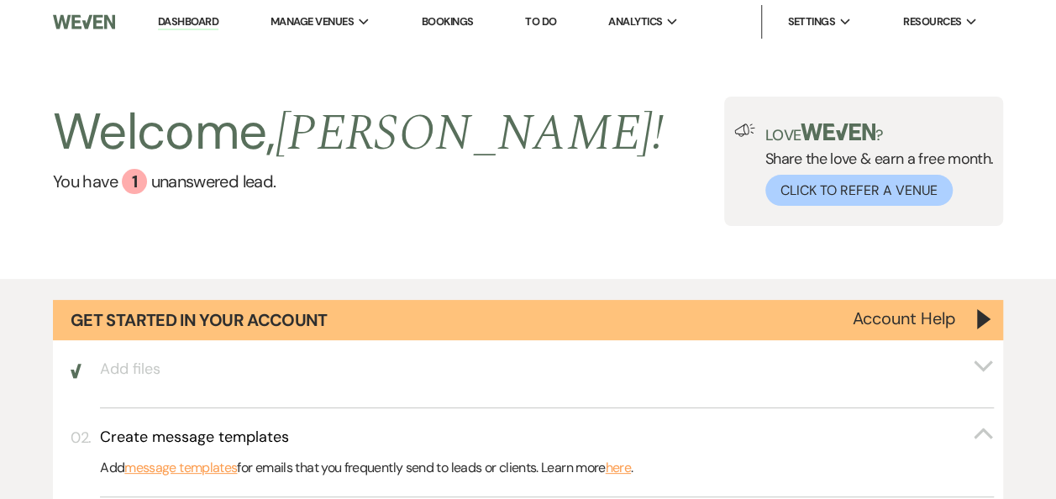
click at [155, 200] on div "Welcome, [PERSON_NAME] ! You have 1 unanswered lead ." at bounding box center [358, 161] width 611 height 129
click at [163, 197] on div "Welcome, [PERSON_NAME] ! You have 1 unanswered lead ." at bounding box center [358, 161] width 611 height 129
click at [163, 196] on div "Welcome, [PERSON_NAME] ! You have 1 unanswered lead ." at bounding box center [358, 161] width 611 height 129
click at [165, 196] on div "Welcome, [PERSON_NAME] ! You have 1 unanswered lead ." at bounding box center [358, 161] width 611 height 129
click at [214, 187] on link "You have 1 unanswered lead ." at bounding box center [358, 181] width 611 height 25
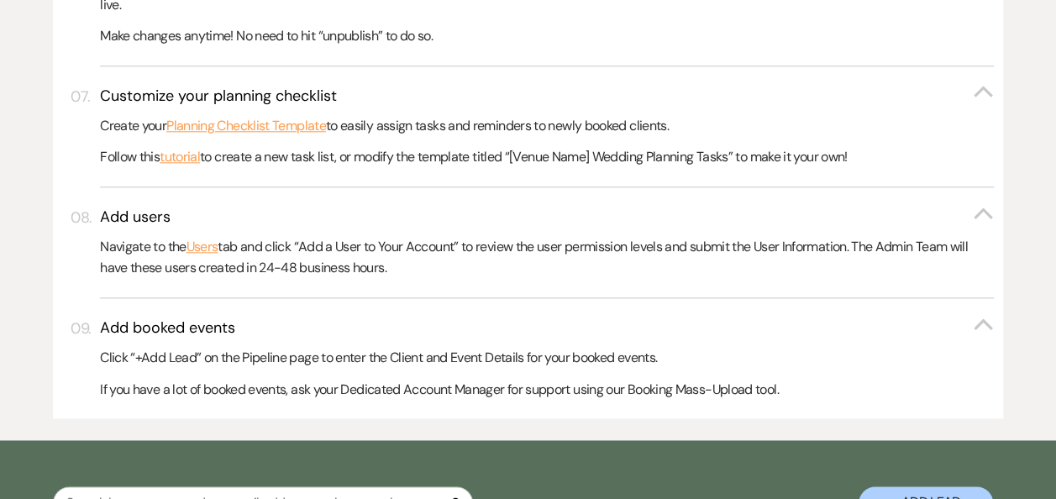
scroll to position [1280, 0]
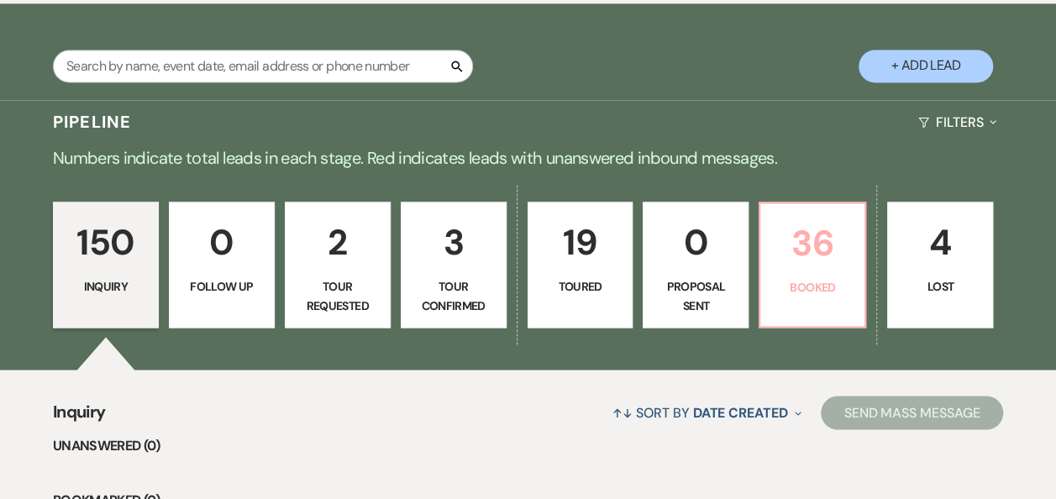
click at [823, 256] on p "36" at bounding box center [812, 243] width 84 height 56
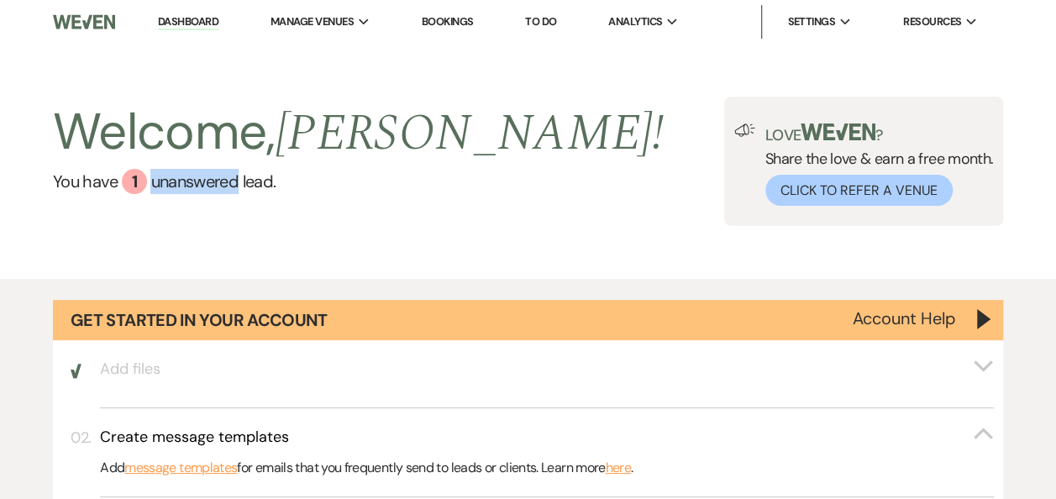
drag, startPoint x: 200, startPoint y: 15, endPoint x: 188, endPoint y: 255, distance: 240.6
click at [200, 15] on link "Dashboard" at bounding box center [188, 22] width 60 height 16
click at [155, 116] on h2 "Welcome, [PERSON_NAME] !" at bounding box center [358, 133] width 611 height 72
click at [214, 185] on link "You have 1 unanswered lead ." at bounding box center [358, 181] width 611 height 25
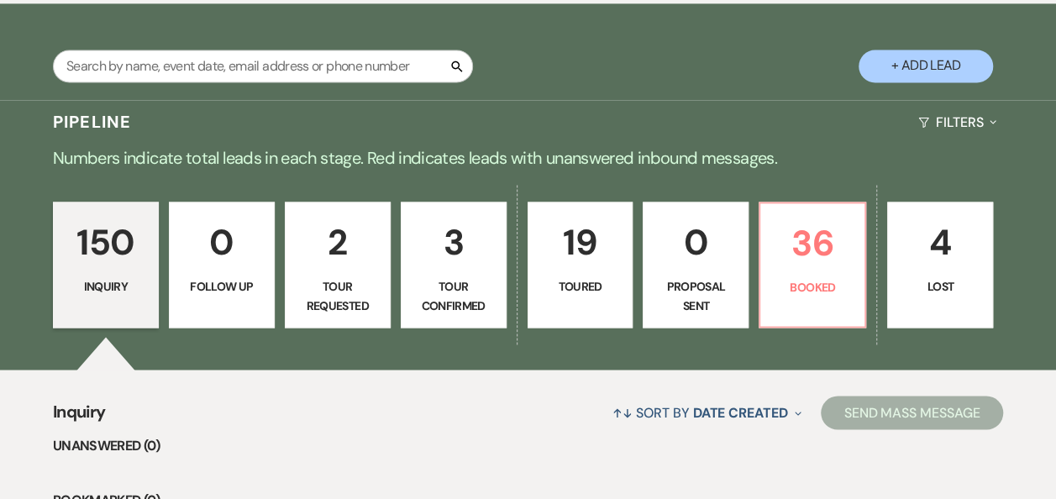
drag, startPoint x: 914, startPoint y: 87, endPoint x: 916, endPoint y: 78, distance: 8.6
click at [914, 86] on div "Search + Add Lead" at bounding box center [528, 54] width 1056 height 84
click at [912, 50] on button "+ Add Lead" at bounding box center [926, 66] width 134 height 33
select select "805"
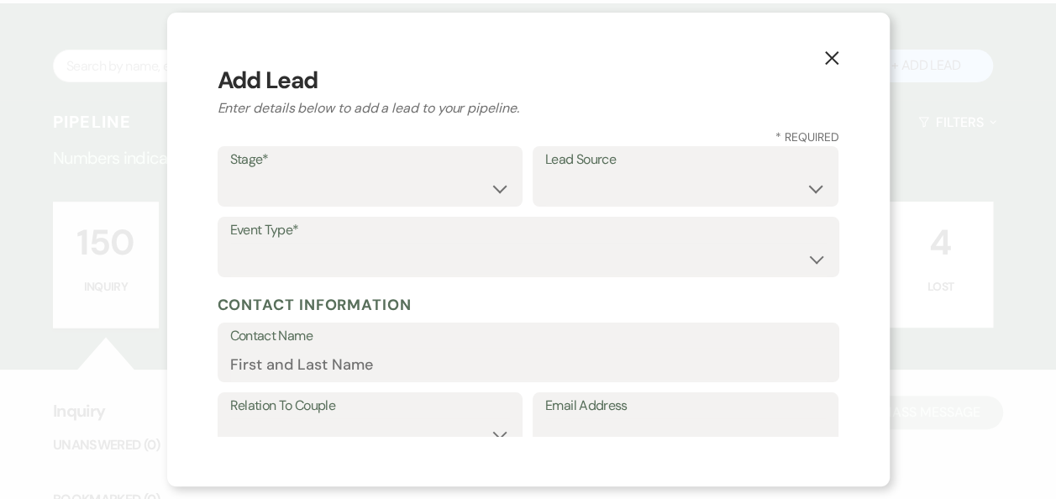
click at [343, 160] on label "Stage*" at bounding box center [370, 160] width 281 height 24
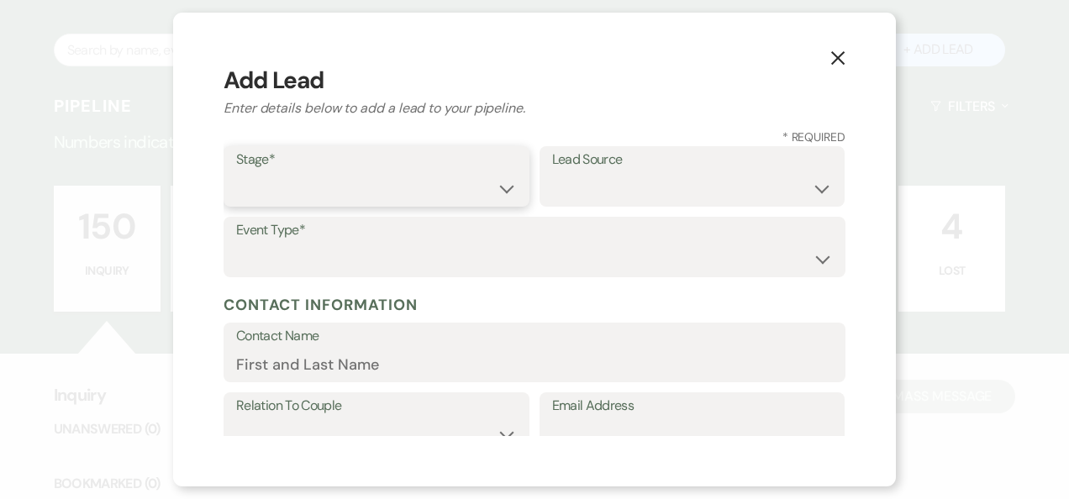
click at [350, 202] on select "Inquiry Follow Up Tour Requested Tour Confirmed Toured Proposal Sent Booked Lost" at bounding box center [376, 188] width 281 height 33
click at [356, 168] on label "Stage*" at bounding box center [376, 160] width 281 height 24
click at [323, 180] on select "Inquiry Follow Up Tour Requested Tour Confirmed Toured Proposal Sent Booked Lost" at bounding box center [376, 189] width 279 height 33
select select "1"
click at [237, 173] on select "Inquiry Follow Up Tour Requested Tour Confirmed Toured Proposal Sent Booked Lost" at bounding box center [376, 189] width 279 height 33
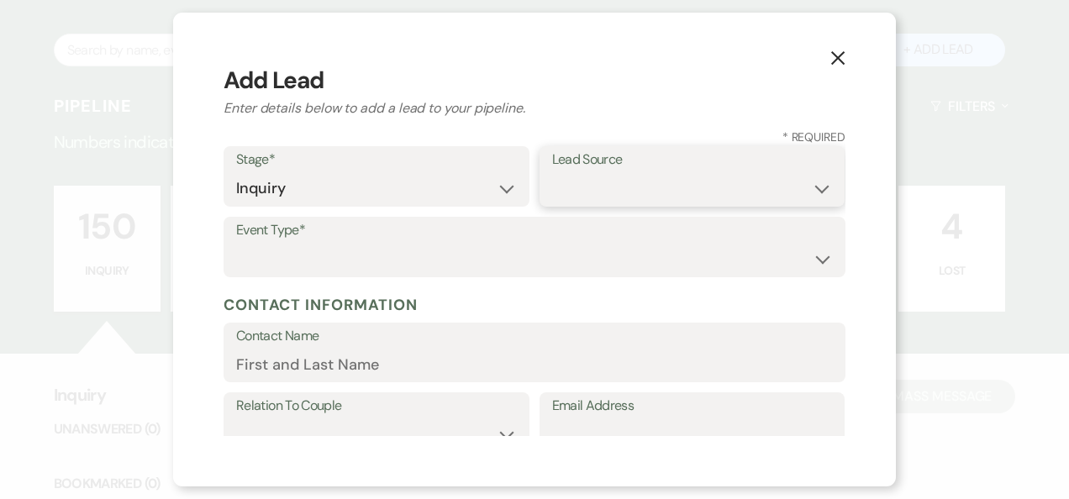
click at [592, 180] on select "Weven Venue Website Instagram Facebook Pinterest Google The Knot Wedding Wire H…" at bounding box center [692, 188] width 281 height 33
click at [595, 186] on select "Weven Venue Website Instagram Facebook Pinterest Google The Knot Wedding Wire H…" at bounding box center [692, 188] width 281 height 33
click at [597, 190] on select "Weven Venue Website Instagram Facebook Pinterest Google The Knot Wedding Wire H…" at bounding box center [692, 188] width 281 height 33
click at [552, 172] on select "Weven Venue Website Instagram Facebook Pinterest Google The Knot Wedding Wire H…" at bounding box center [692, 188] width 281 height 33
click at [629, 198] on select "Weven Venue Website Instagram Facebook Pinterest Google The Knot Wedding Wire H…" at bounding box center [692, 188] width 281 height 33
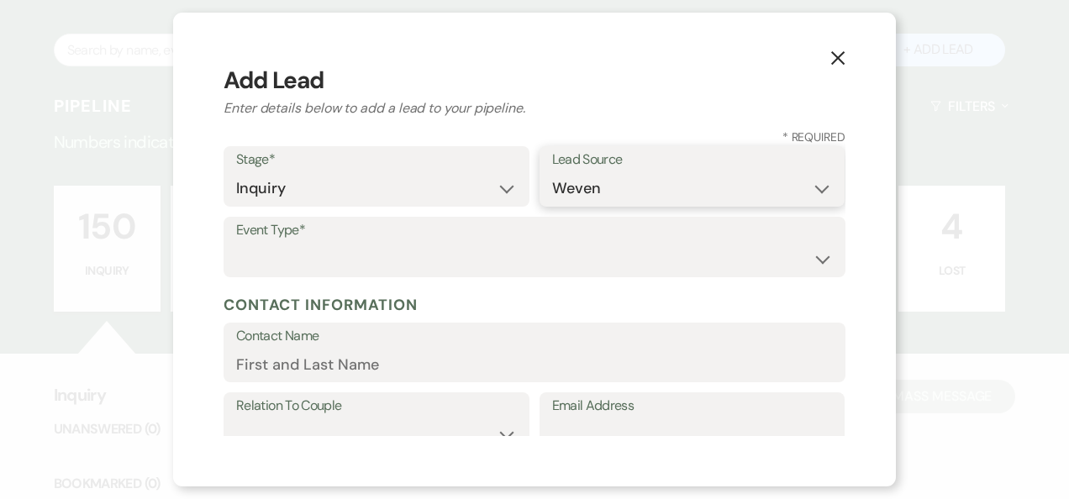
select select "25"
click at [552, 172] on select "Weven Venue Website Instagram Facebook Pinterest Google The Knot Wedding Wire H…" at bounding box center [692, 188] width 281 height 33
click at [337, 238] on label "Event Type*" at bounding box center [534, 230] width 597 height 24
click at [334, 253] on select "Wedding Anniversary Party Baby Shower Bachelorette / Bachelor Party Birthday Pa…" at bounding box center [534, 259] width 597 height 33
select select "1"
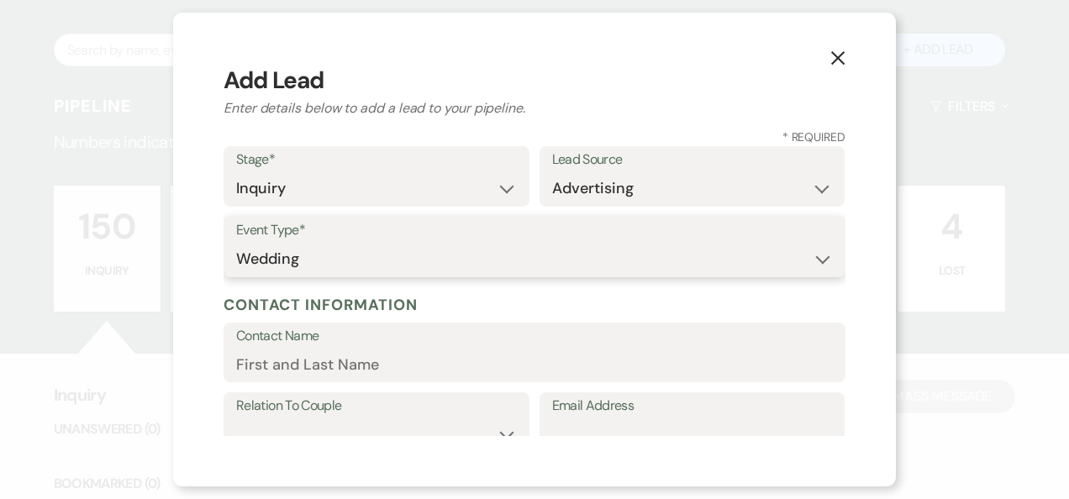
click at [236, 243] on select "Wedding Anniversary Party Baby Shower Bachelorette / Bachelor Party Birthday Pa…" at bounding box center [534, 259] width 597 height 33
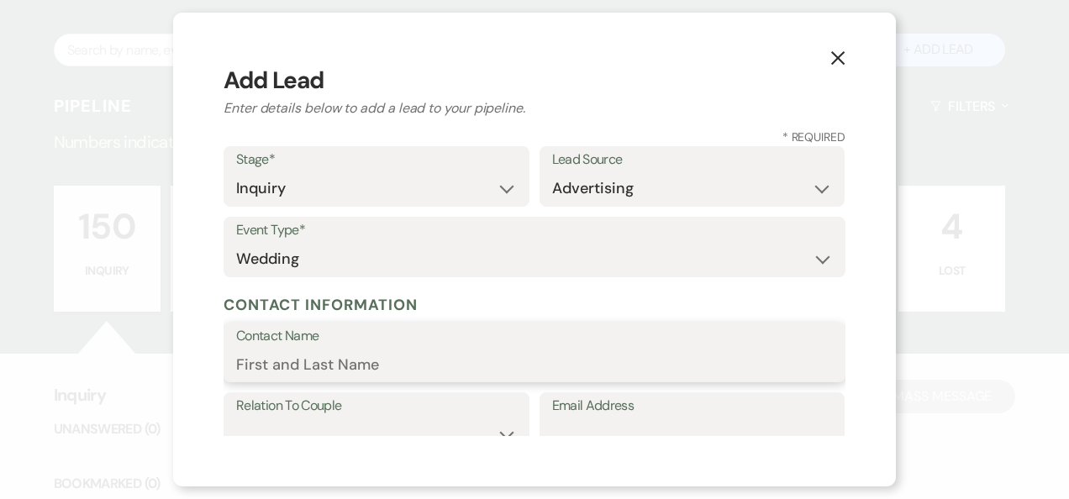
click at [261, 378] on input "Contact Name" at bounding box center [534, 364] width 597 height 33
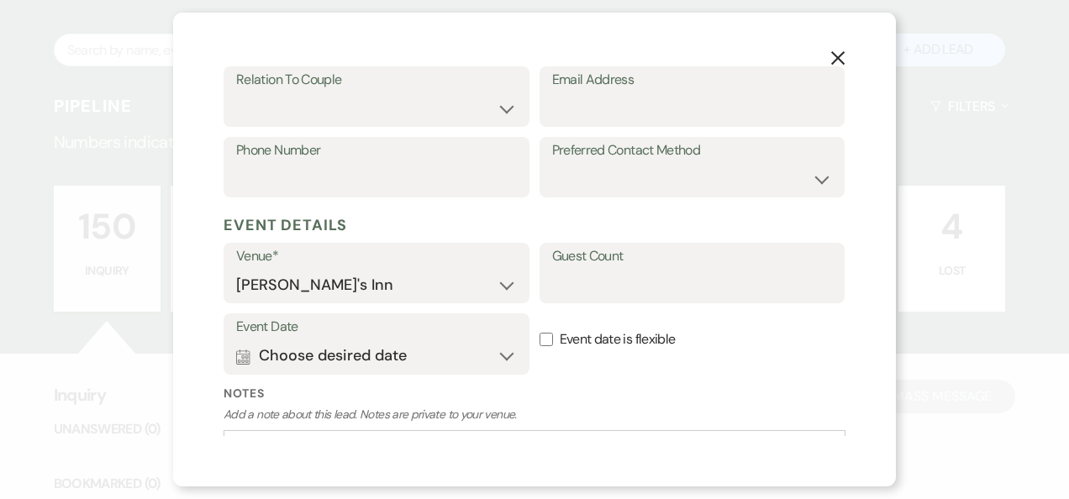
click at [583, 86] on label "Email Address" at bounding box center [692, 80] width 281 height 24
click at [583, 92] on input "Email Address" at bounding box center [692, 108] width 281 height 33
click at [575, 107] on input "Email Address" at bounding box center [692, 108] width 281 height 33
paste input "[EMAIL_ADDRESS][DOMAIN_NAME]"
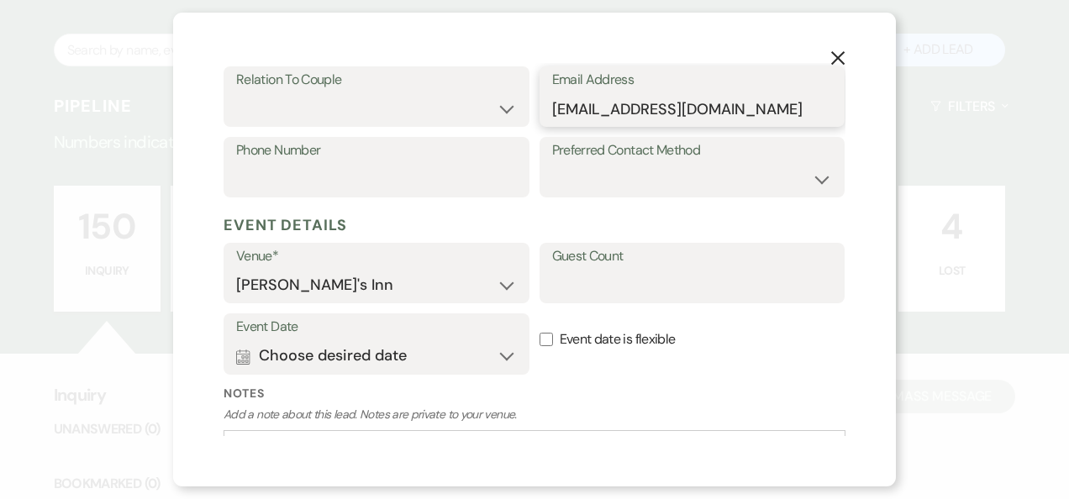
type input "[EMAIL_ADDRESS][DOMAIN_NAME]"
click at [455, 101] on select "Couple Planner Parent of Couple Family Member Friend Other" at bounding box center [376, 108] width 281 height 33
click at [472, 110] on select "Couple Planner Parent of Couple Family Member Friend Other" at bounding box center [376, 108] width 281 height 33
click at [486, 113] on select "Couple Planner Parent of Couple Family Member Friend Other" at bounding box center [376, 108] width 281 height 33
select select "1"
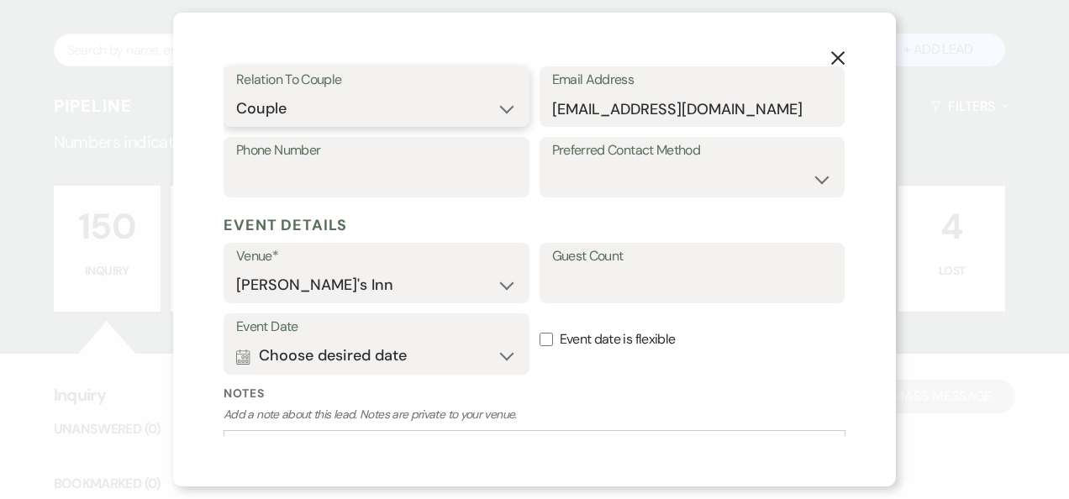
click at [236, 92] on select "Couple Planner Parent of Couple Family Member Friend Other" at bounding box center [376, 108] width 281 height 33
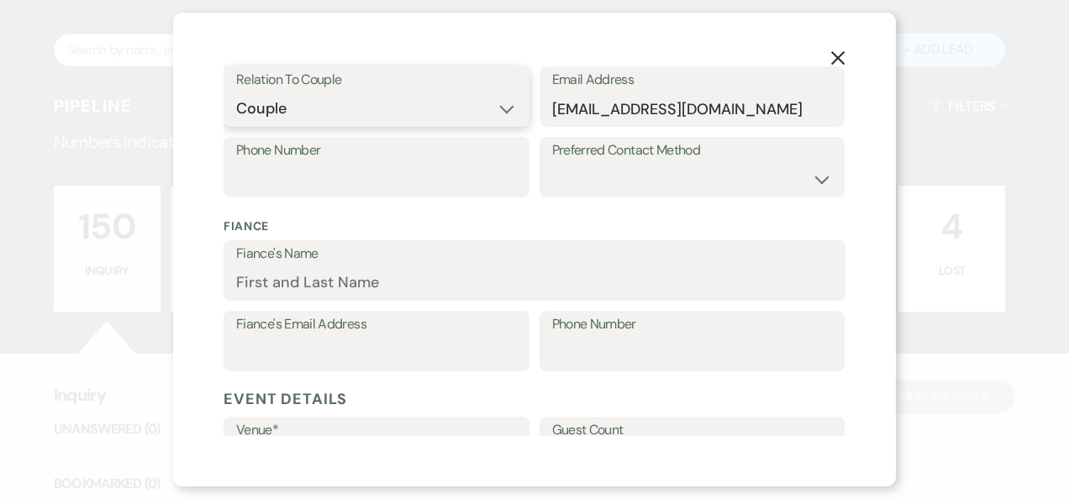
scroll to position [0, 0]
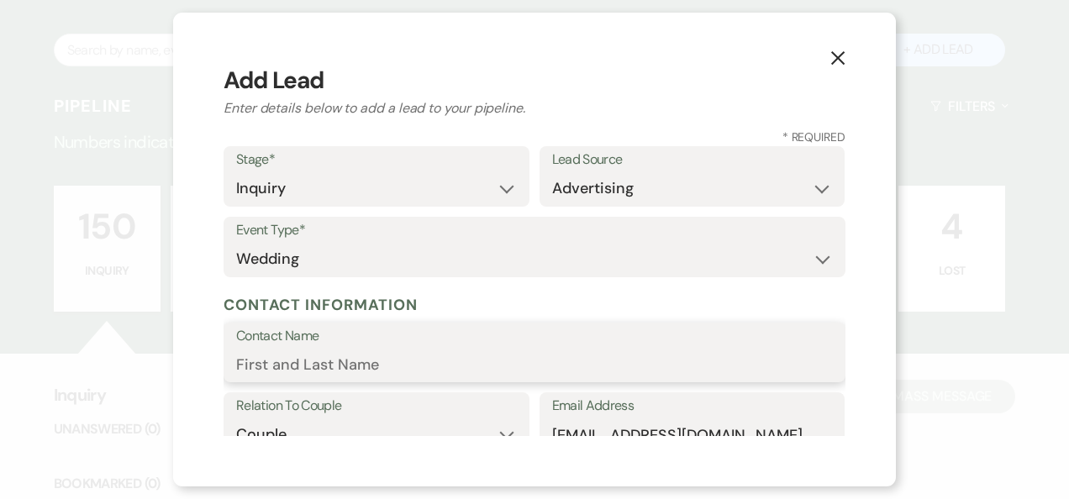
click at [367, 364] on input "Contact Name" at bounding box center [534, 364] width 597 height 33
click at [308, 339] on label "Contact Name" at bounding box center [534, 336] width 597 height 24
click at [308, 348] on input "Contact Name" at bounding box center [534, 364] width 597 height 33
type input "K"
type input "[PERSON_NAME]"
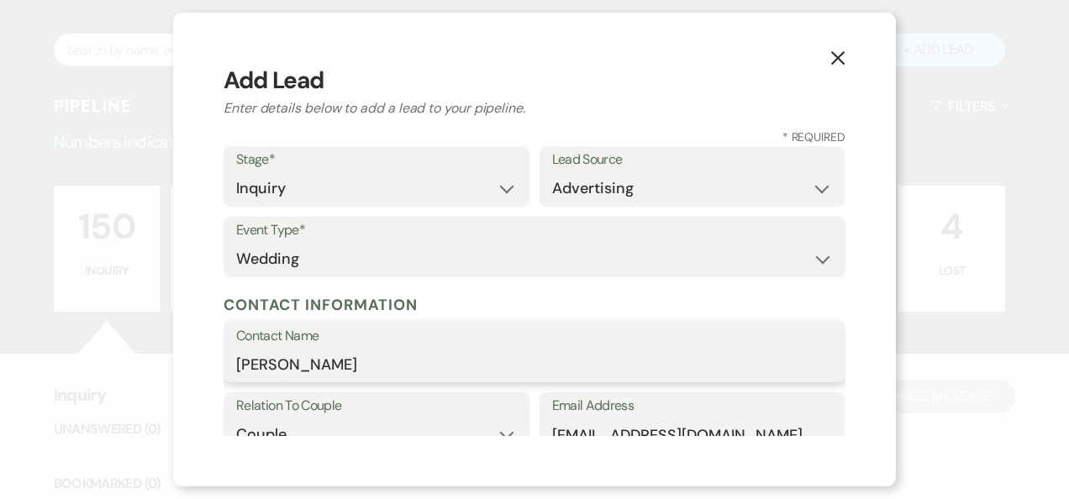
scroll to position [326, 0]
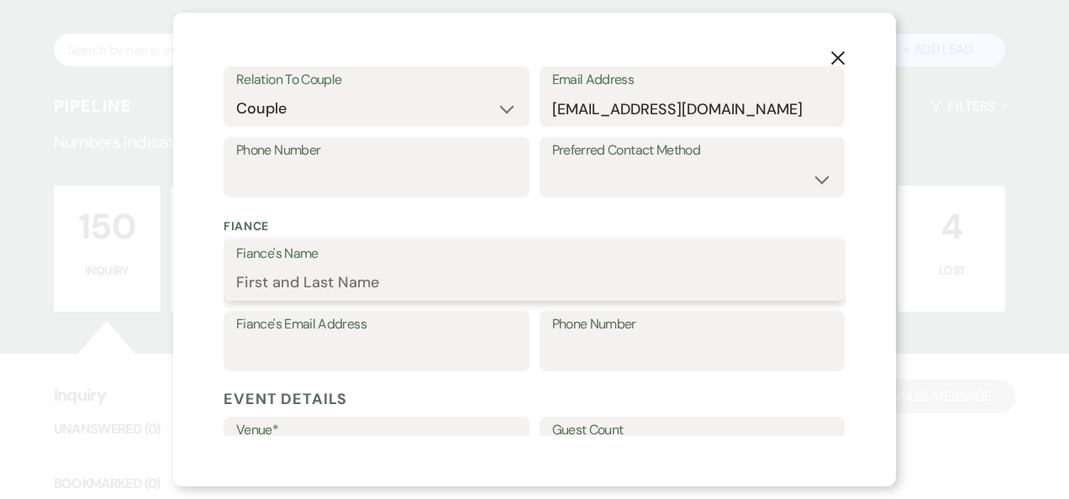
click at [292, 281] on input "Fiance's Name" at bounding box center [534, 282] width 597 height 33
type input "[PERSON_NAME]"
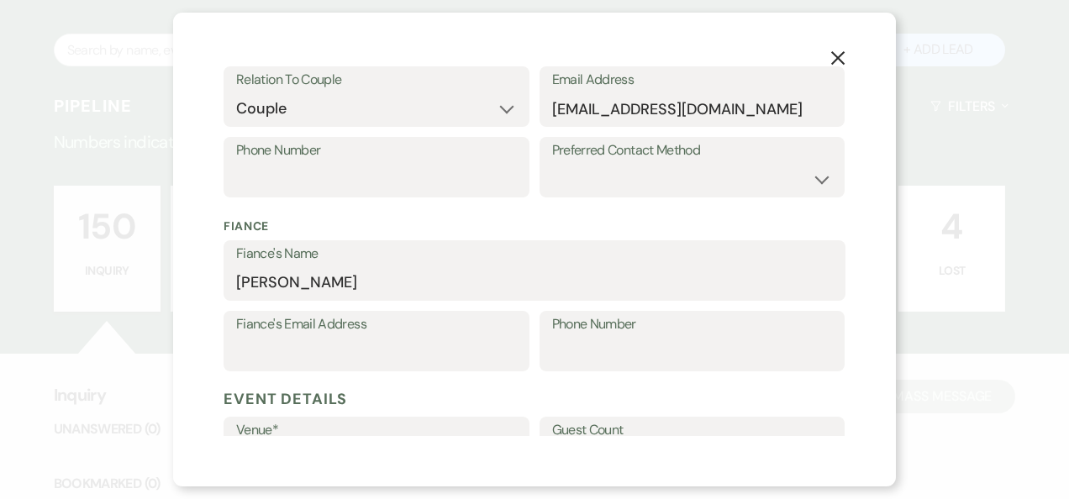
click at [407, 234] on p "Fiance" at bounding box center [534, 227] width 622 height 18
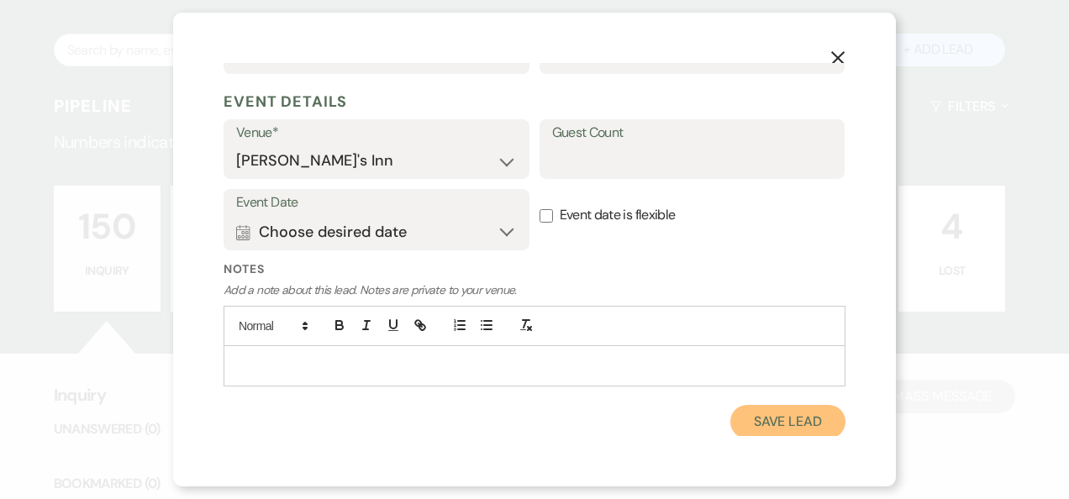
click at [745, 432] on button "Save Lead" at bounding box center [787, 422] width 115 height 34
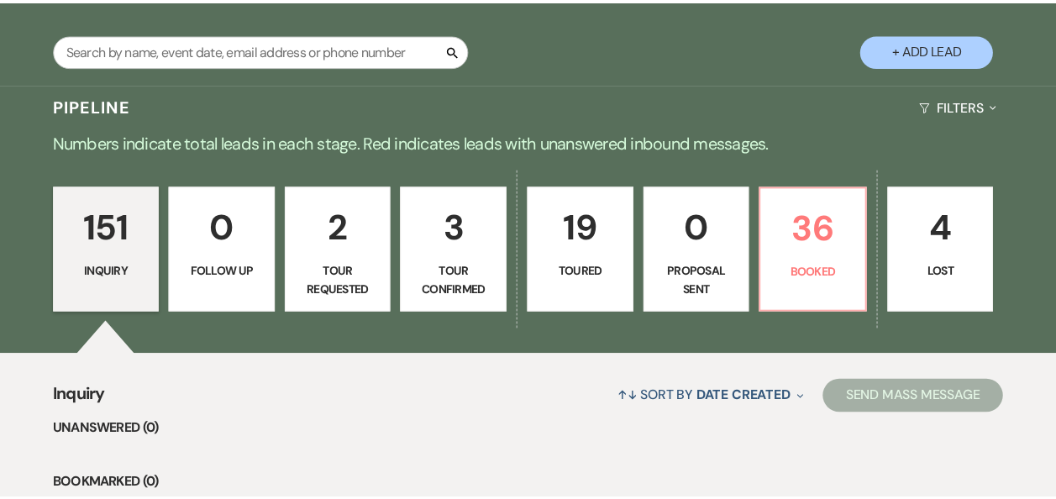
scroll to position [1717, 0]
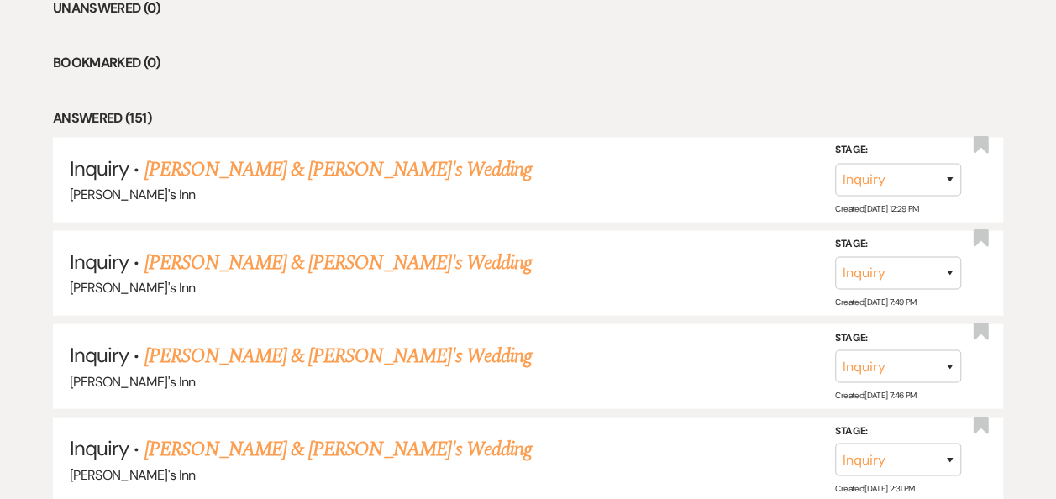
drag, startPoint x: 278, startPoint y: 179, endPoint x: 534, endPoint y: 319, distance: 291.4
click at [278, 179] on link "[PERSON_NAME] & [PERSON_NAME]'s Wedding" at bounding box center [339, 170] width 388 height 30
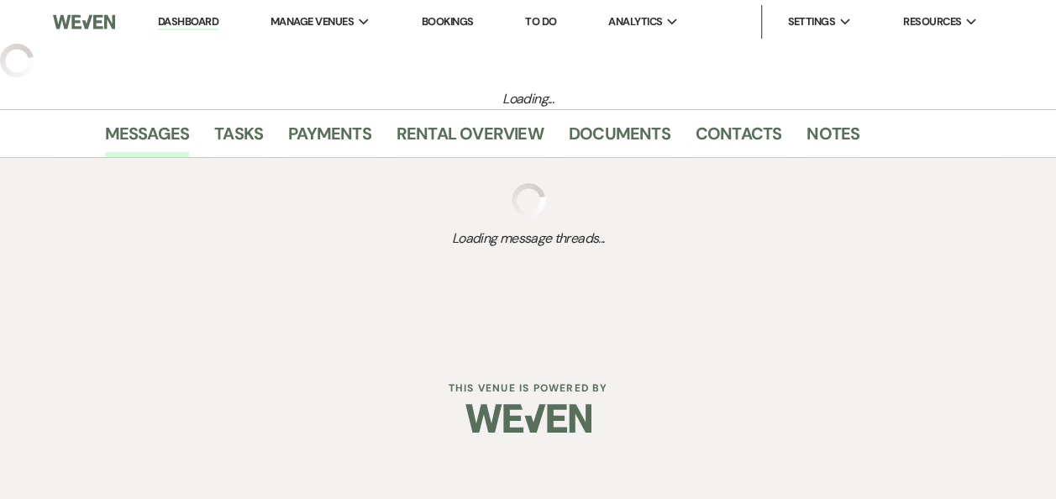
select select "25"
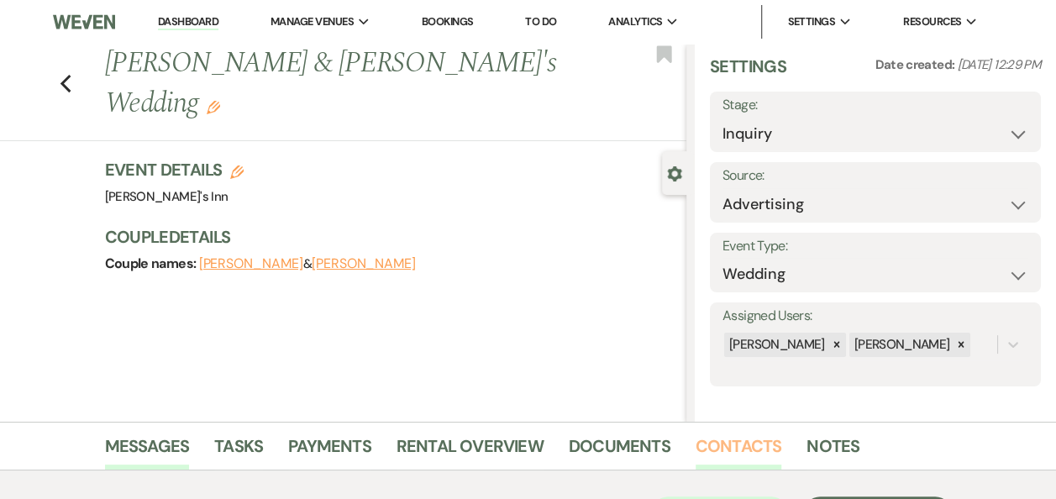
scroll to position [363, 0]
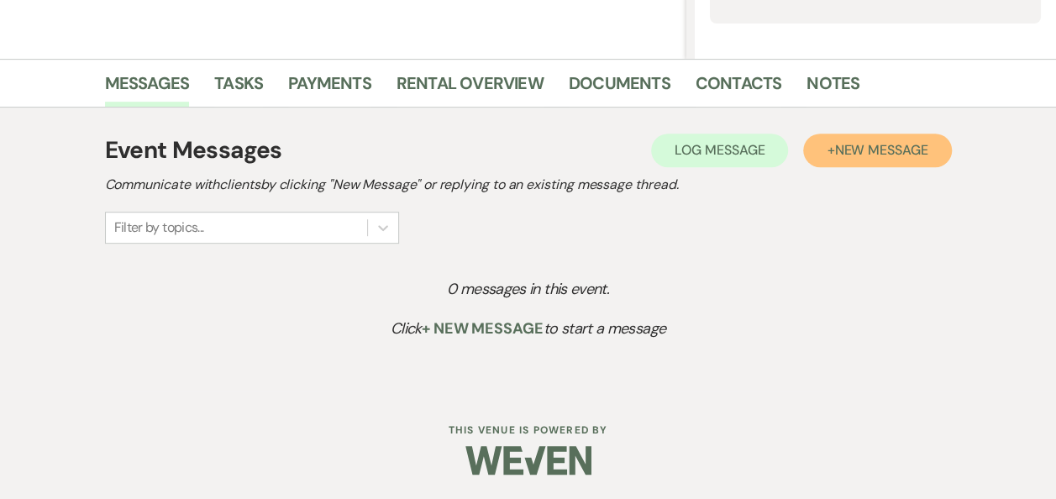
click at [874, 146] on span "New Message" at bounding box center [880, 150] width 93 height 18
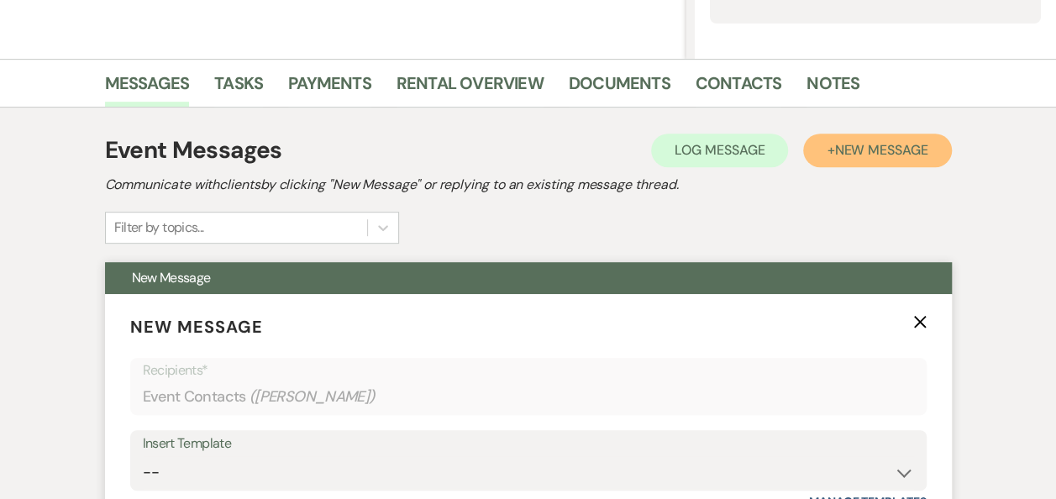
scroll to position [800, 0]
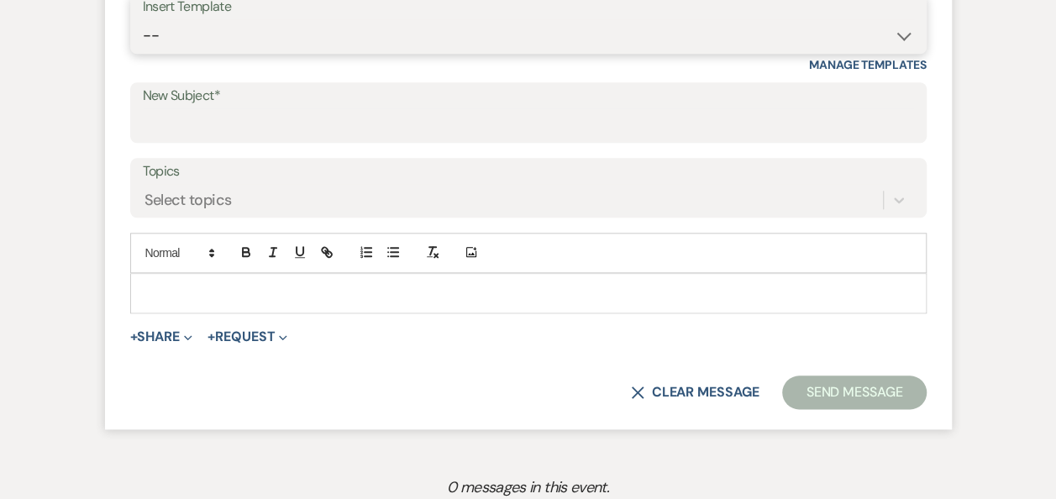
click at [317, 22] on select "-- Weven Planning Portal Introduction (Booked Events) Initial Inquiry Response …" at bounding box center [528, 35] width 771 height 33
select select "4417"
click at [143, 19] on select "-- Weven Planning Portal Introduction (Booked Events) Initial Inquiry Response …" at bounding box center [528, 35] width 771 height 33
type input "Wedding Inquiry!"
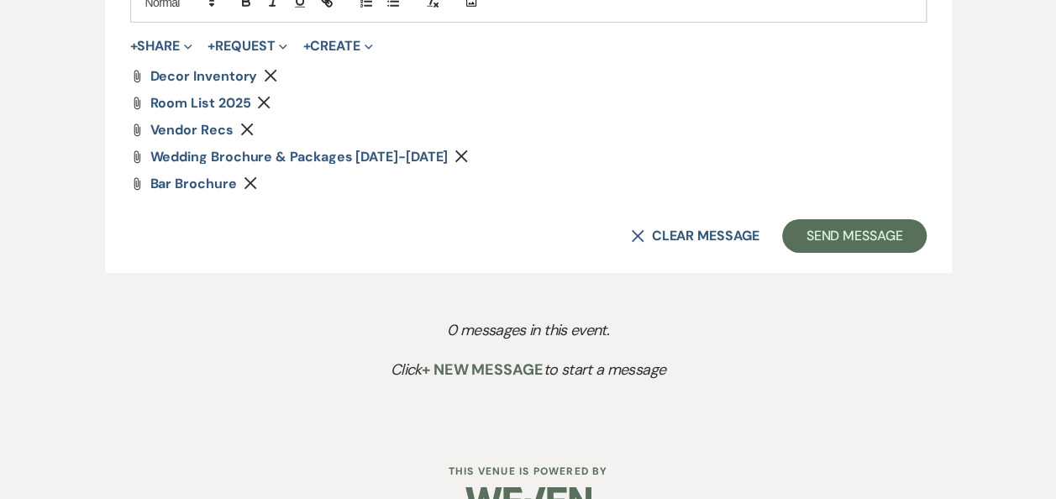
scroll to position [2782, 0]
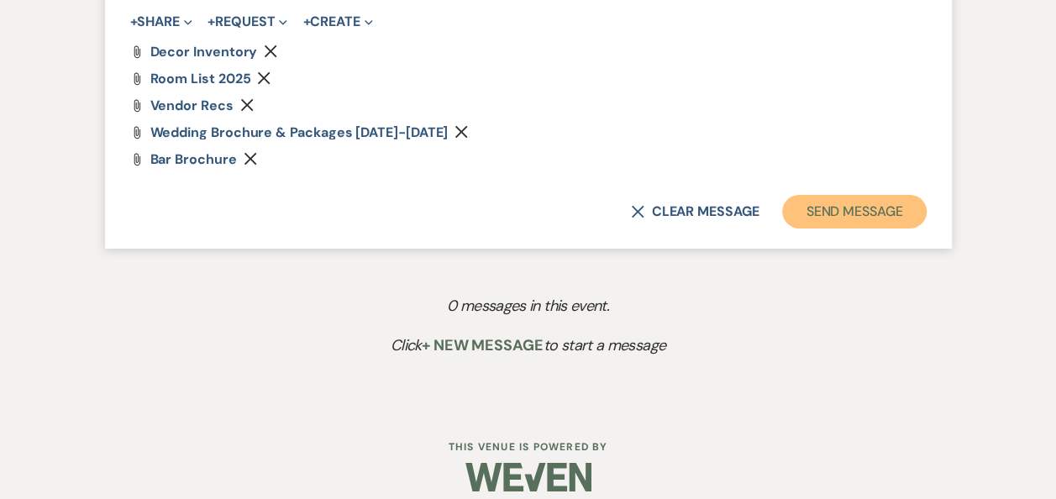
click at [864, 200] on button "Send Message" at bounding box center [854, 212] width 144 height 34
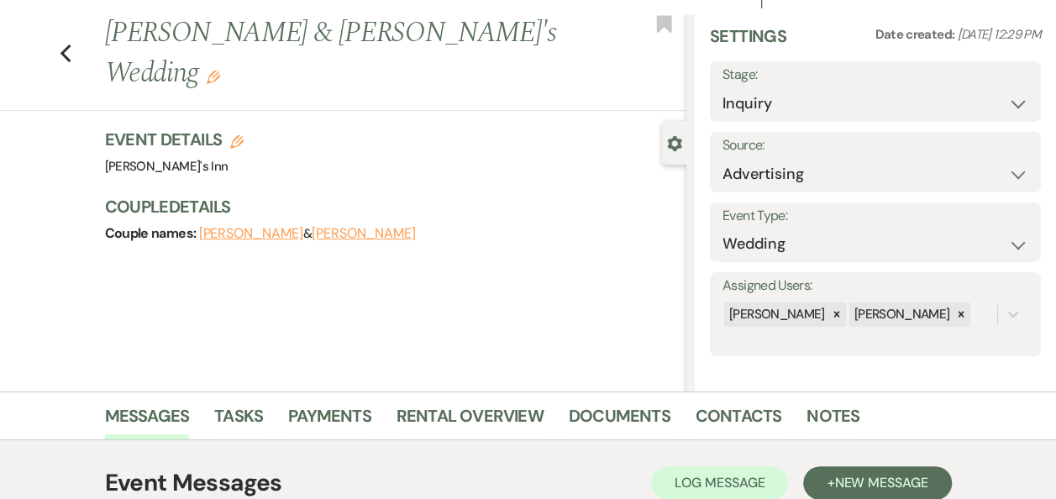
scroll to position [0, 0]
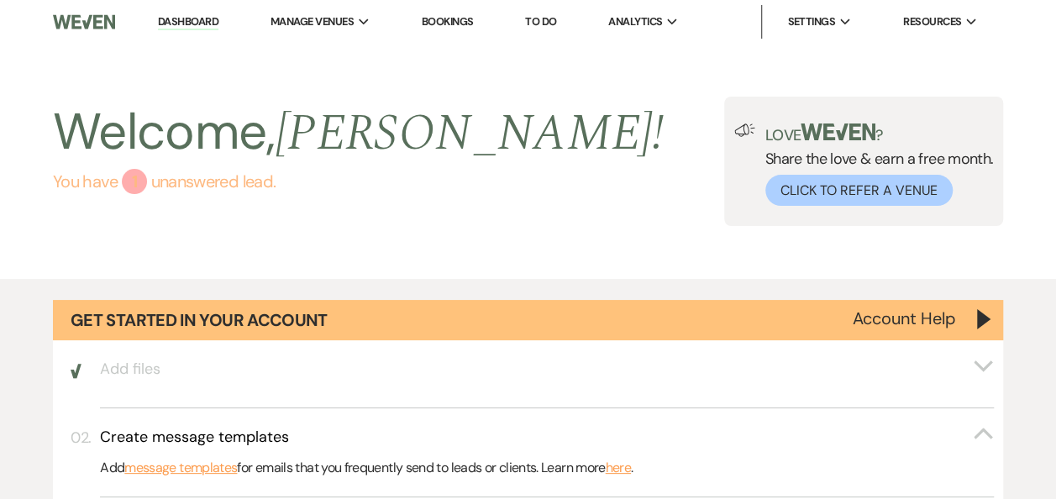
click at [158, 192] on link "You have 1 unanswered lead ." at bounding box center [358, 181] width 611 height 25
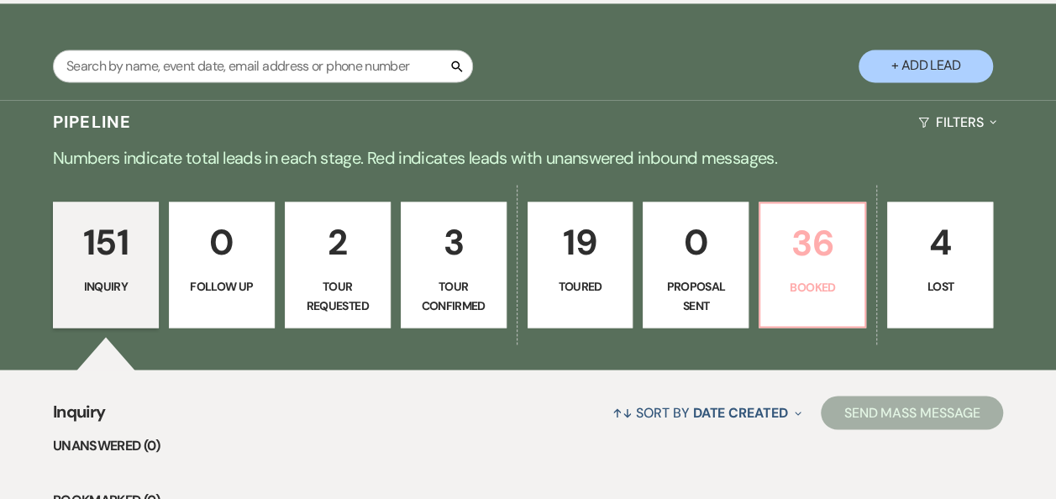
click at [840, 254] on p "36" at bounding box center [812, 243] width 84 height 56
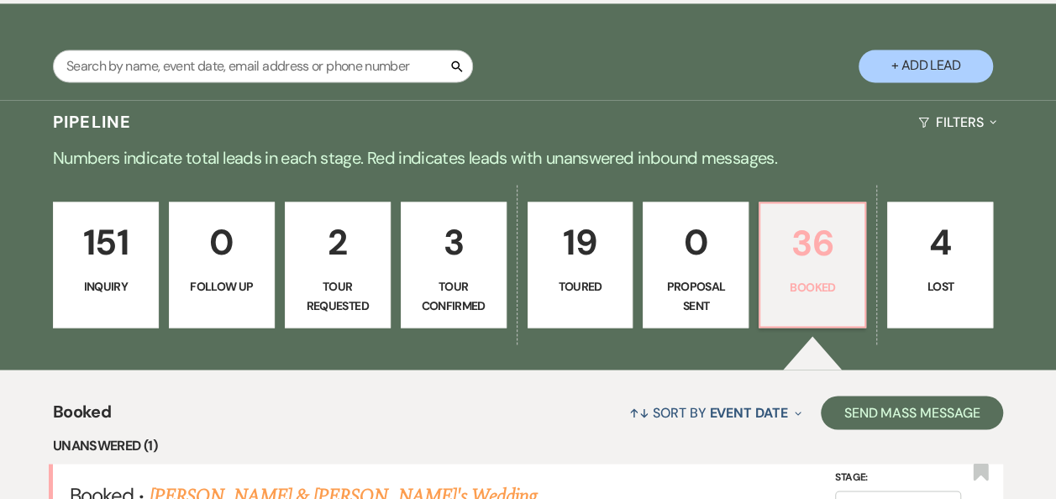
click at [820, 245] on p "36" at bounding box center [812, 243] width 84 height 56
click at [812, 279] on p "Booked" at bounding box center [812, 287] width 84 height 18
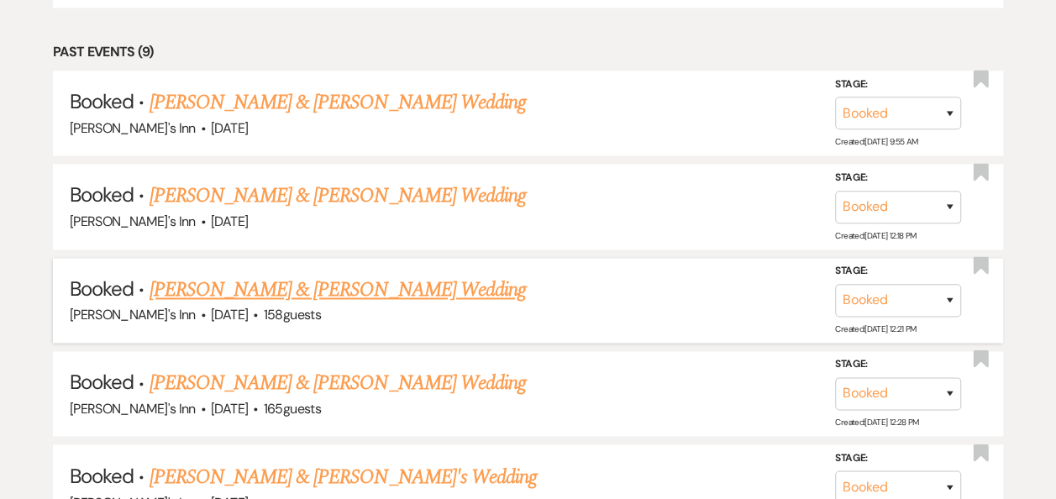
scroll to position [4878, 0]
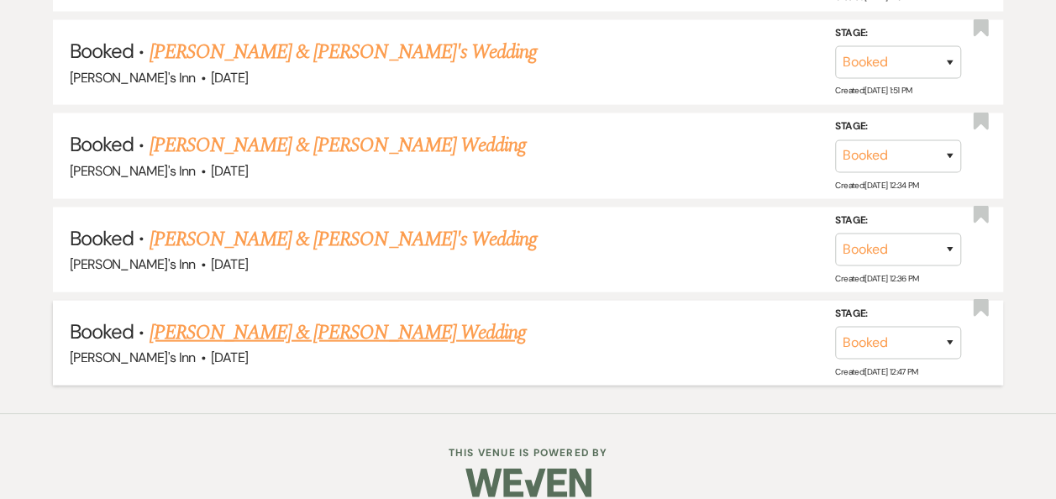
drag, startPoint x: 305, startPoint y: 291, endPoint x: 302, endPoint y: 304, distance: 13.7
click at [305, 301] on li "Booked · John Modlish & Mila Deych's Wedding Dexter's Inn · Aug 9, 2025 Stage: …" at bounding box center [528, 343] width 950 height 85
click at [331, 318] on link "[PERSON_NAME] & [PERSON_NAME] Wedding" at bounding box center [337, 333] width 376 height 30
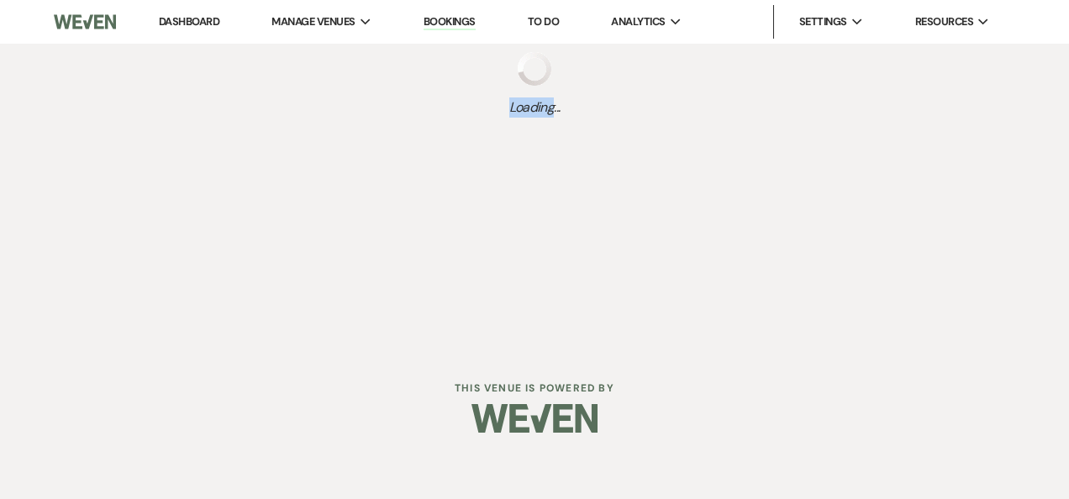
click at [331, 302] on div "Dashboard Manage Venues Expand Dexter's Inn Bookings To Do Analytics Expand Dex…" at bounding box center [534, 175] width 1069 height 350
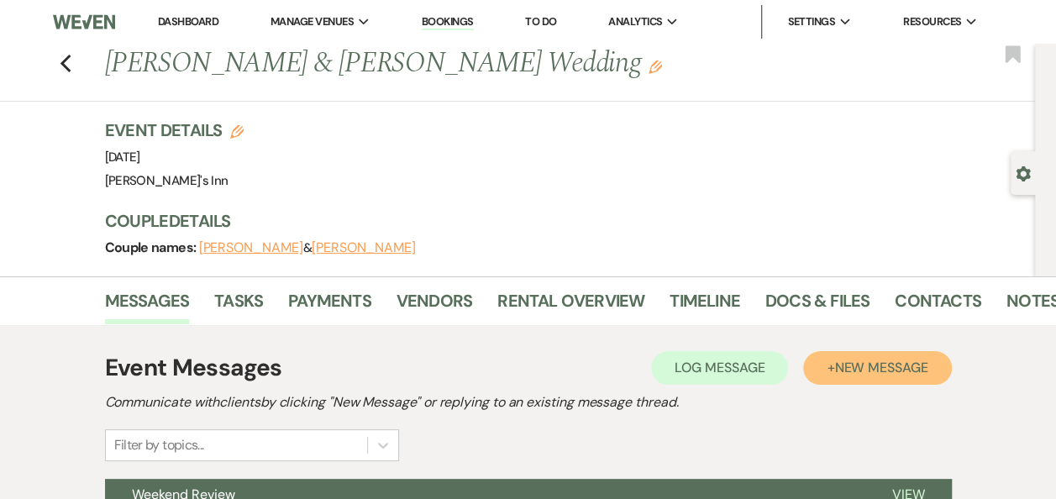
click at [875, 368] on span "New Message" at bounding box center [880, 368] width 93 height 18
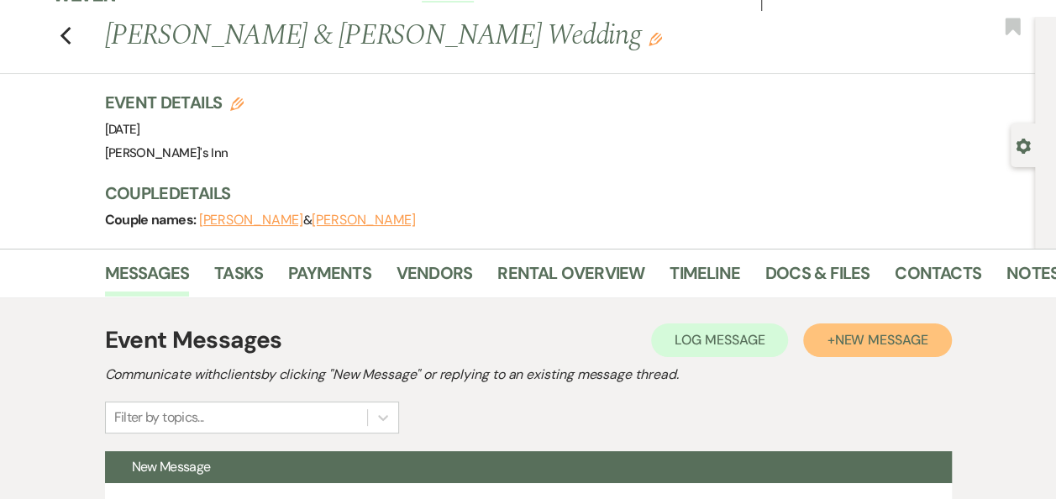
scroll to position [437, 0]
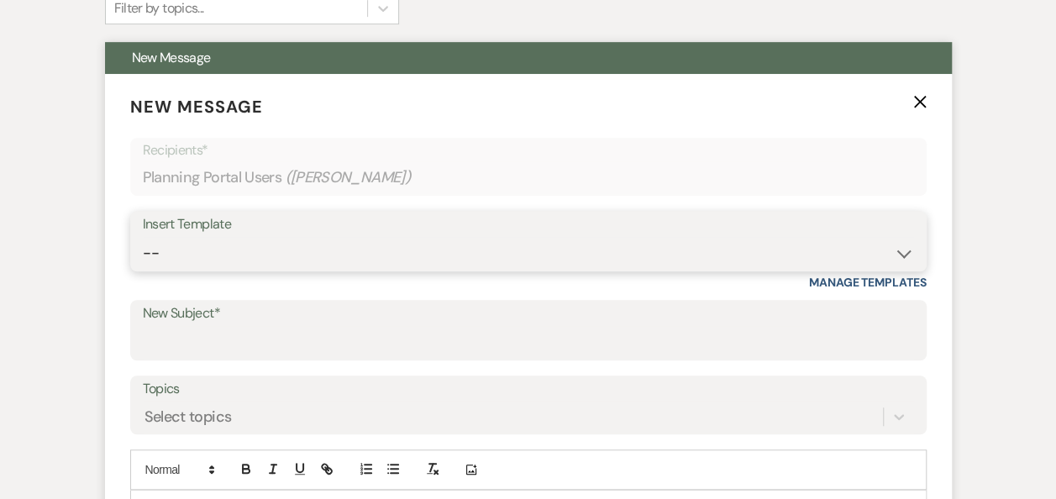
click at [260, 260] on select "-- Weven Planning Portal Introduction (Booked Events) Initial Inquiry Response …" at bounding box center [528, 253] width 771 height 33
select select "15"
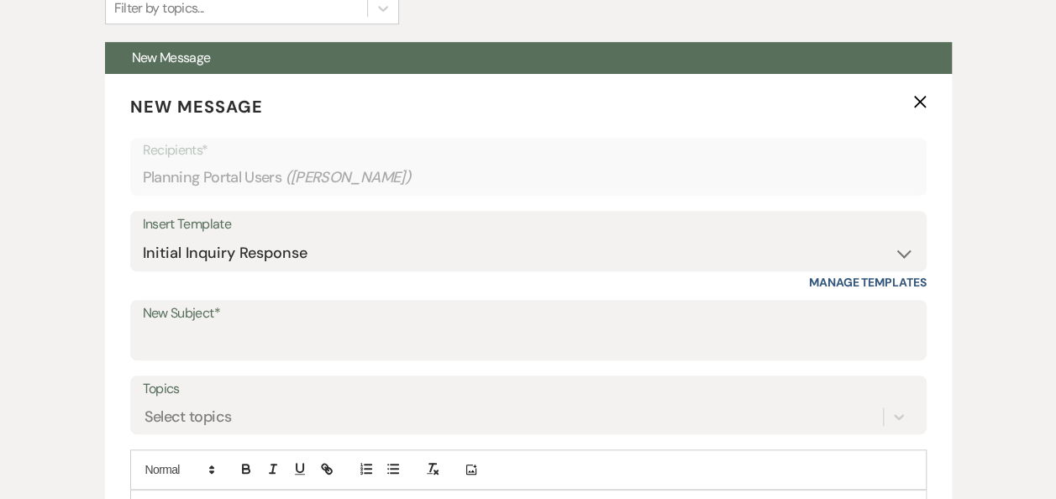
click at [89, 193] on div "Event Messages Log Log Message + New Message Communicate with clients by clicki…" at bounding box center [529, 477] width 958 height 1178
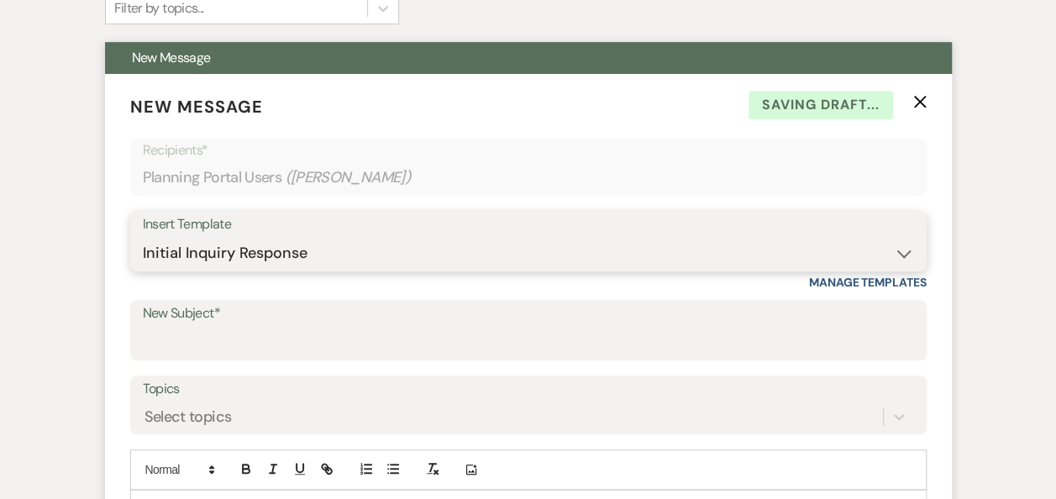
drag, startPoint x: 286, startPoint y: 241, endPoint x: 297, endPoint y: 245, distance: 12.5
click at [286, 242] on select "-- Weven Planning Portal Introduction (Booked Events) Initial Inquiry Response …" at bounding box center [528, 253] width 771 height 33
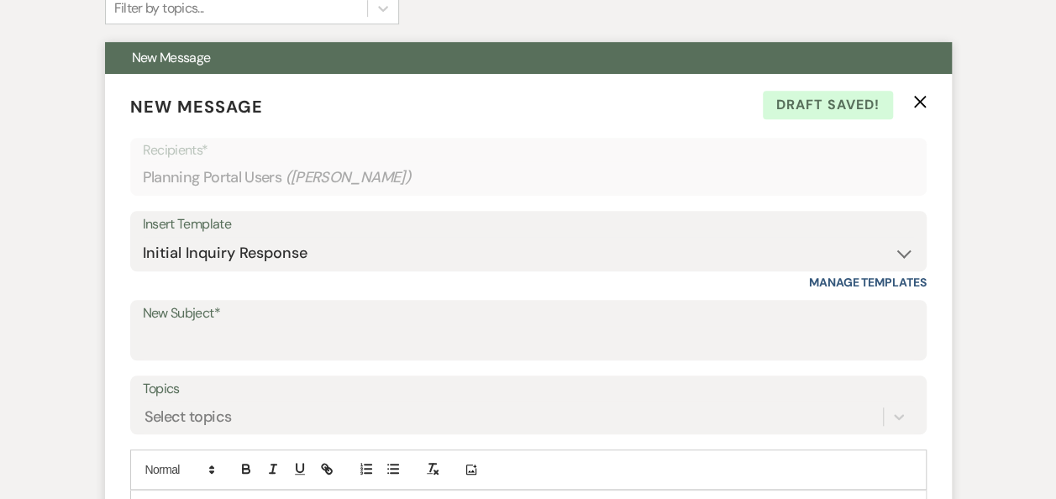
click at [331, 296] on form "New Message X Draft saved! Recipients* Planning Portal Users ( Mila Deych ) Ins…" at bounding box center [528, 473] width 847 height 798
click at [291, 235] on div "Insert Template" at bounding box center [528, 225] width 771 height 24
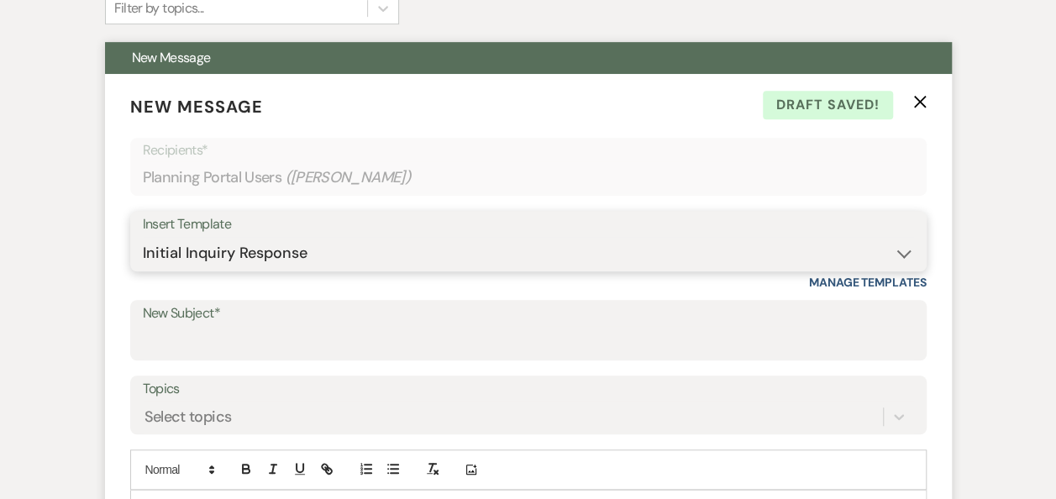
click at [290, 240] on select "-- Weven Planning Portal Introduction (Booked Events) Initial Inquiry Response …" at bounding box center [528, 253] width 771 height 33
drag, startPoint x: 244, startPoint y: 262, endPoint x: 272, endPoint y: 250, distance: 30.9
click at [244, 264] on select "-- Weven Planning Portal Introduction (Booked Events) Initial Inquiry Response …" at bounding box center [528, 253] width 771 height 33
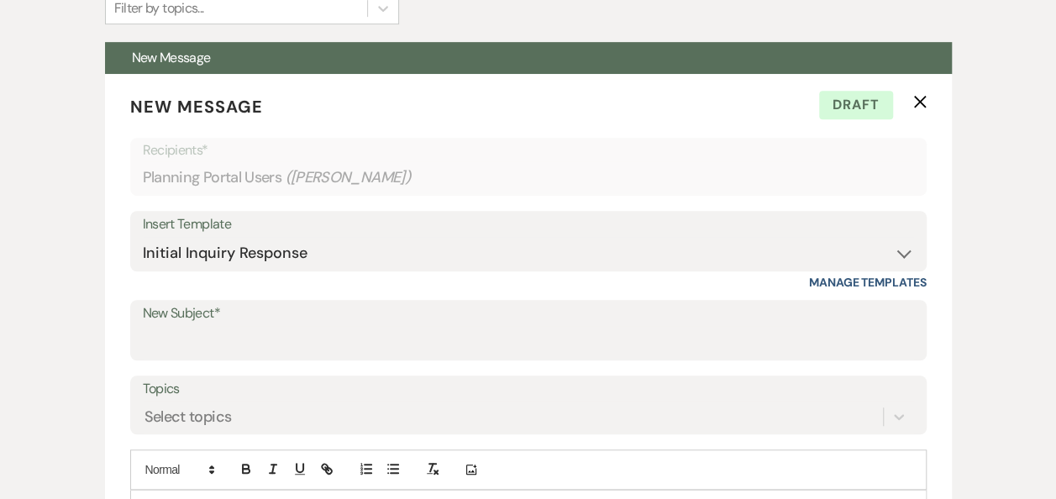
click at [0, 223] on html "Dashboard Manage Venues Expand Dexter's Inn Bookings To Do Analytics Expand Dex…" at bounding box center [528, 481] width 1056 height 1837
click at [217, 395] on label "Topics" at bounding box center [528, 389] width 771 height 24
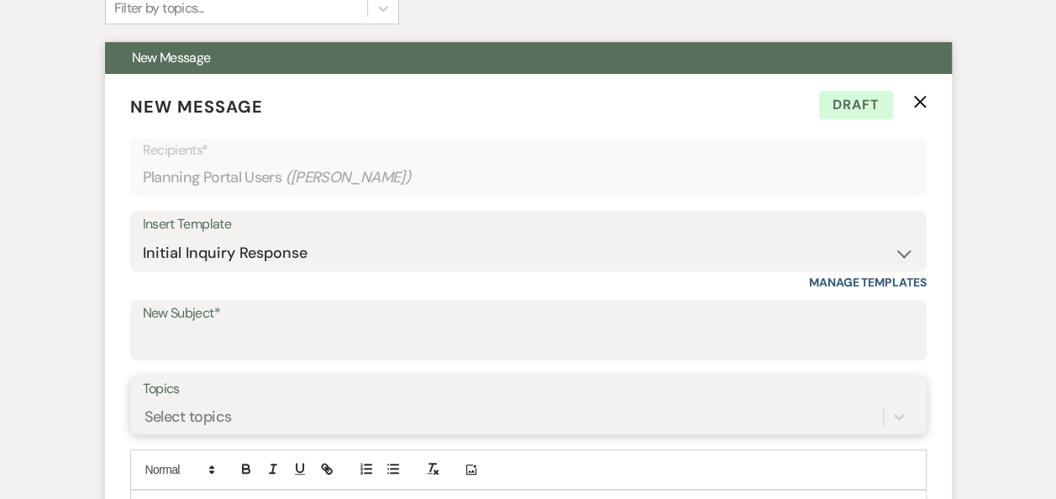
click at [146, 406] on input "Topics" at bounding box center [146, 417] width 2 height 23
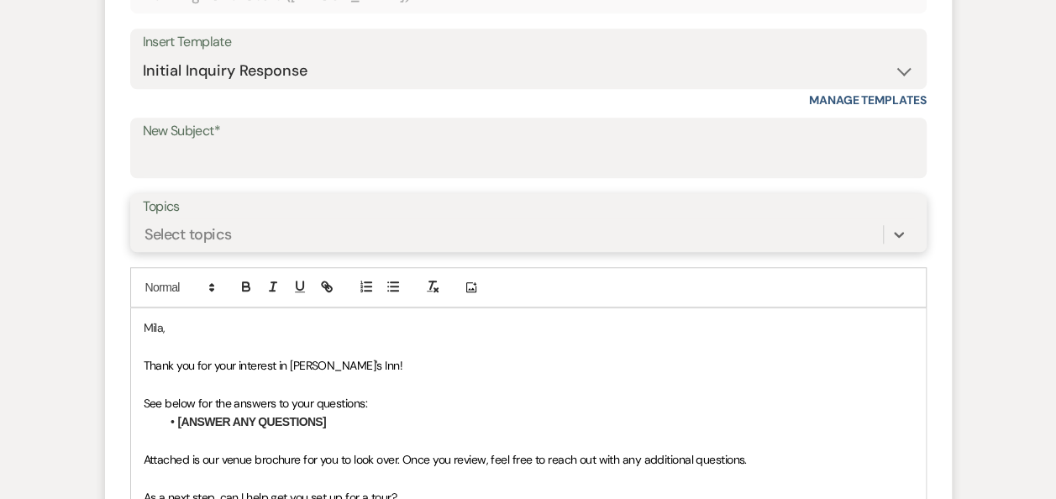
click at [217, 250] on div "0 results available. Select is focused ,type to refine list, press Down to open…" at bounding box center [528, 234] width 771 height 32
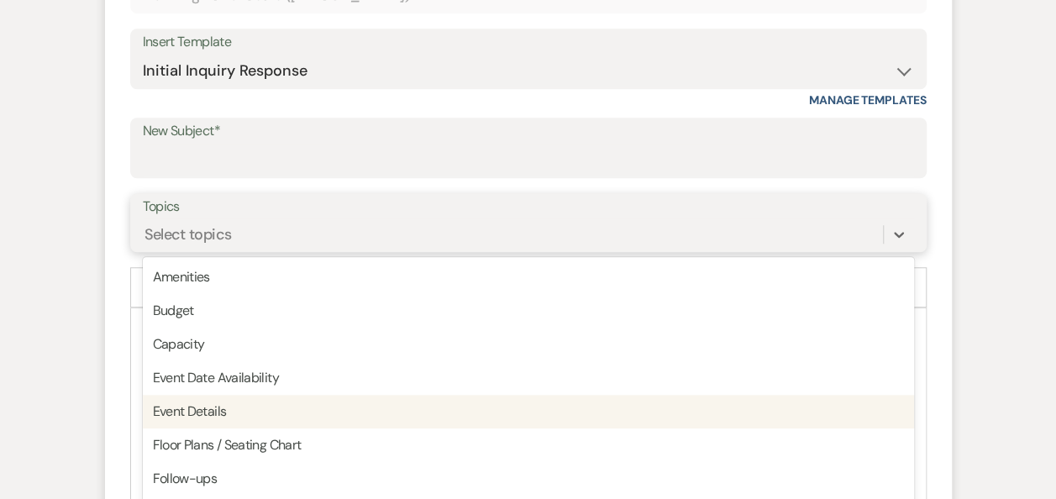
scroll to position [636, 0]
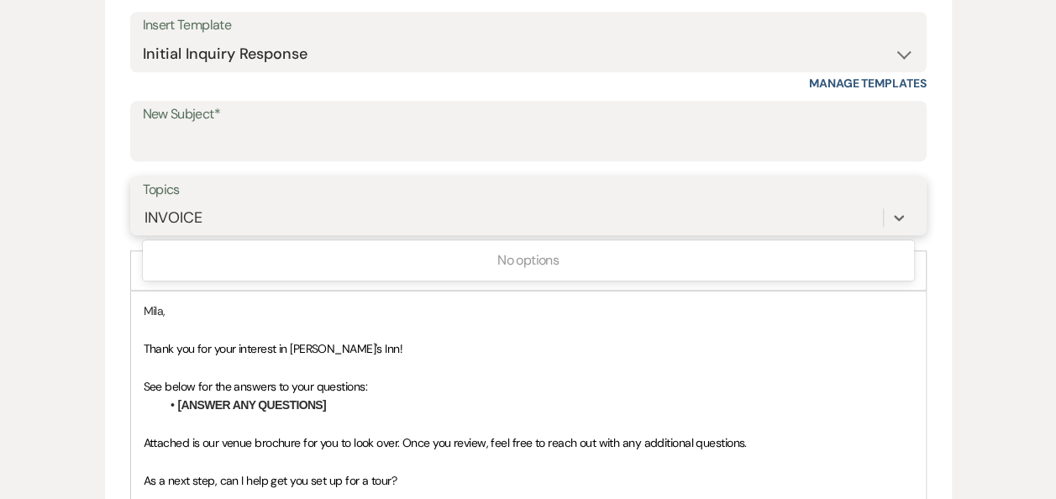
type input "INVOICE"
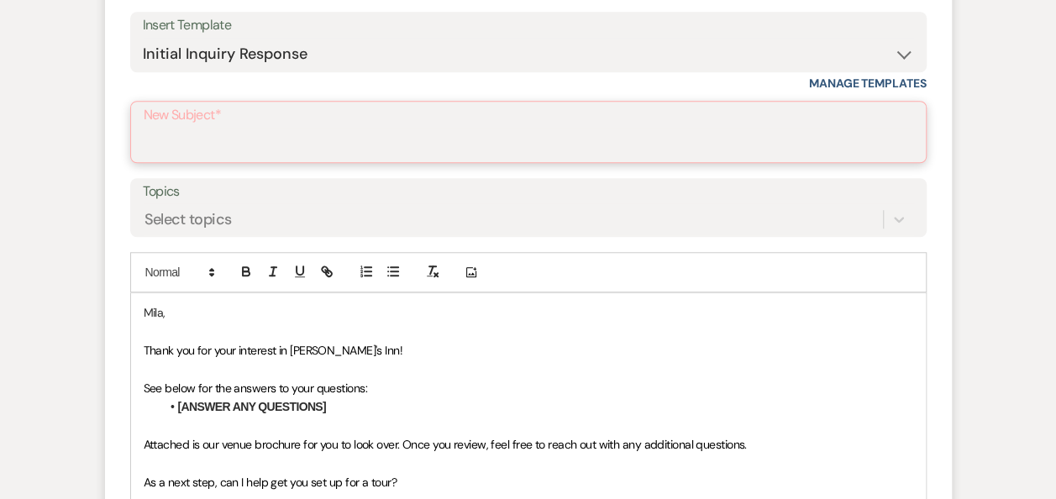
click at [202, 132] on input "New Subject*" at bounding box center [529, 144] width 770 height 33
type input "i"
type input "INVOICE"
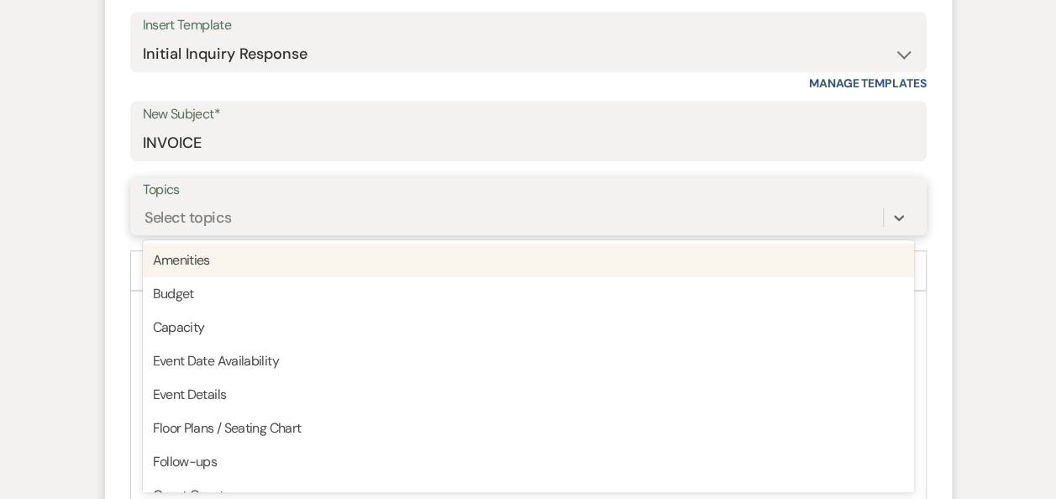
click at [208, 229] on div "Select topics" at bounding box center [188, 218] width 87 height 23
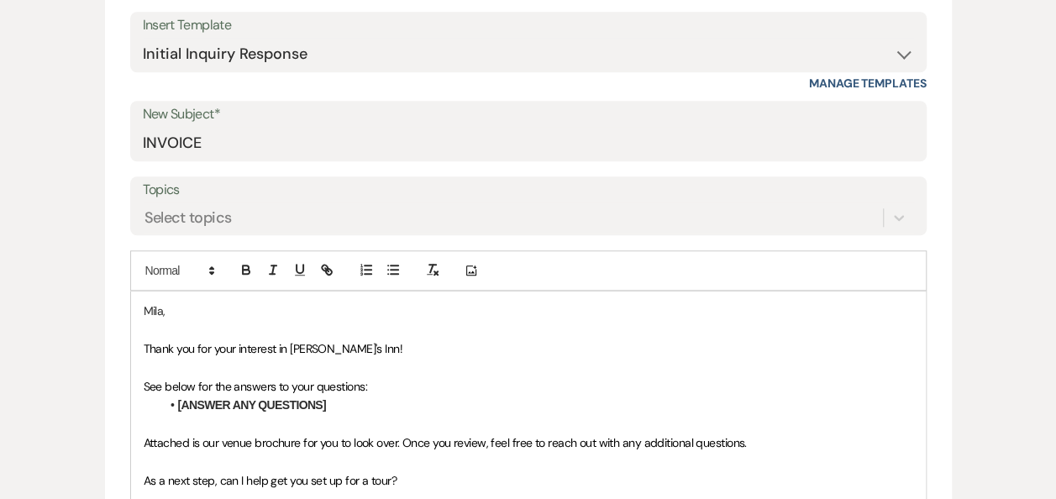
click at [55, 234] on div "Event Messages Log Log Message + New Message Communicate with clients by clicki…" at bounding box center [529, 390] width 958 height 1403
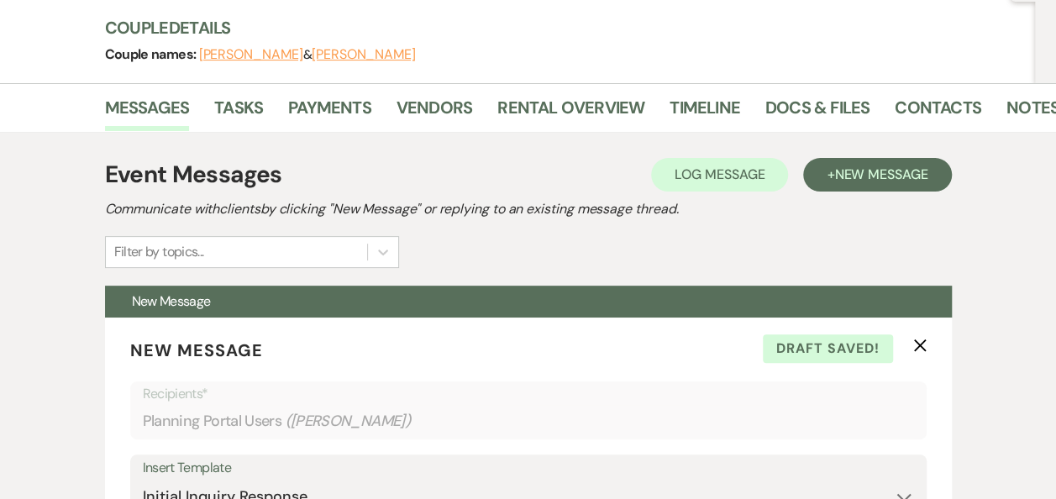
drag, startPoint x: 276, startPoint y: 93, endPoint x: 109, endPoint y: 82, distance: 166.7
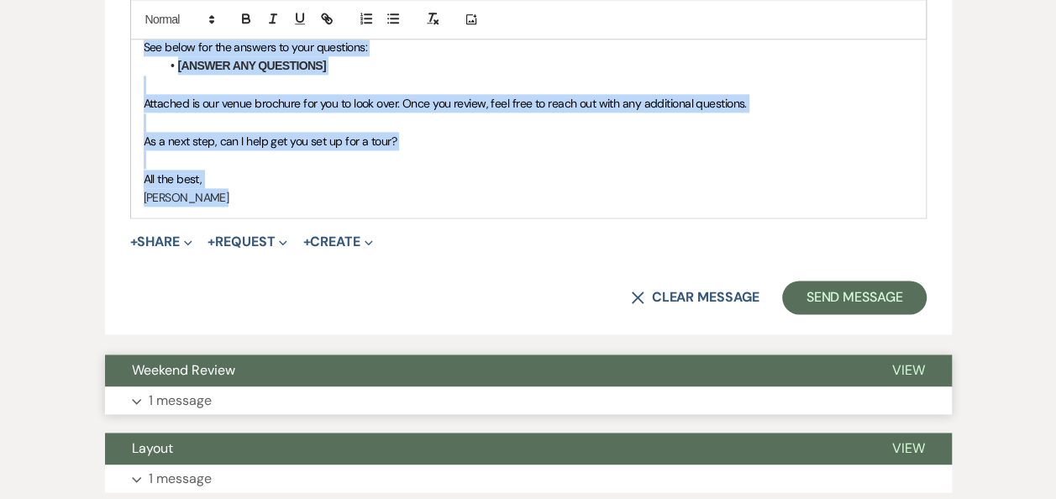
scroll to position [1040, 0]
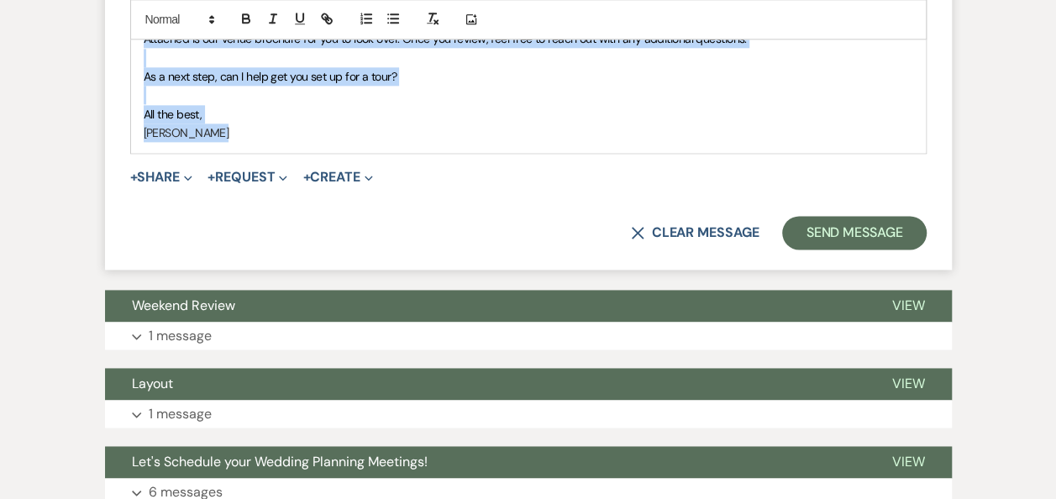
click at [320, 66] on div "Mila, Thank you for your interest in Dexter's Inn! See below for the answers to…" at bounding box center [528, 19] width 795 height 265
click at [454, 87] on p at bounding box center [529, 95] width 770 height 18
click at [506, 88] on p at bounding box center [529, 95] width 770 height 18
click at [413, 66] on div "Mila, Thank you for your interest in Dexter's Inn! See below for the answers to…" at bounding box center [528, 19] width 795 height 265
drag, startPoint x: 375, startPoint y: 45, endPoint x: 335, endPoint y: 60, distance: 42.3
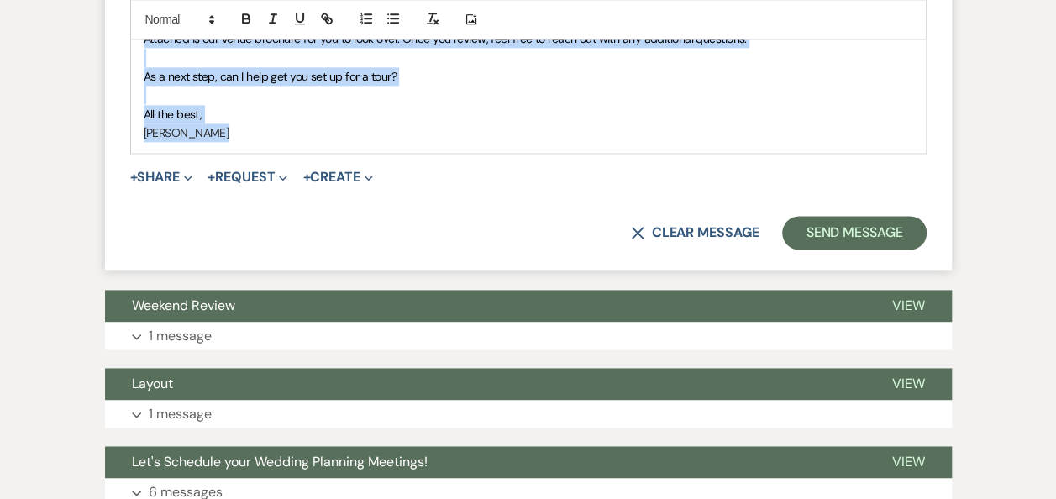
click at [371, 50] on div "Mila, Thank you for your interest in Dexter's Inn! See below for the answers to…" at bounding box center [528, 19] width 795 height 265
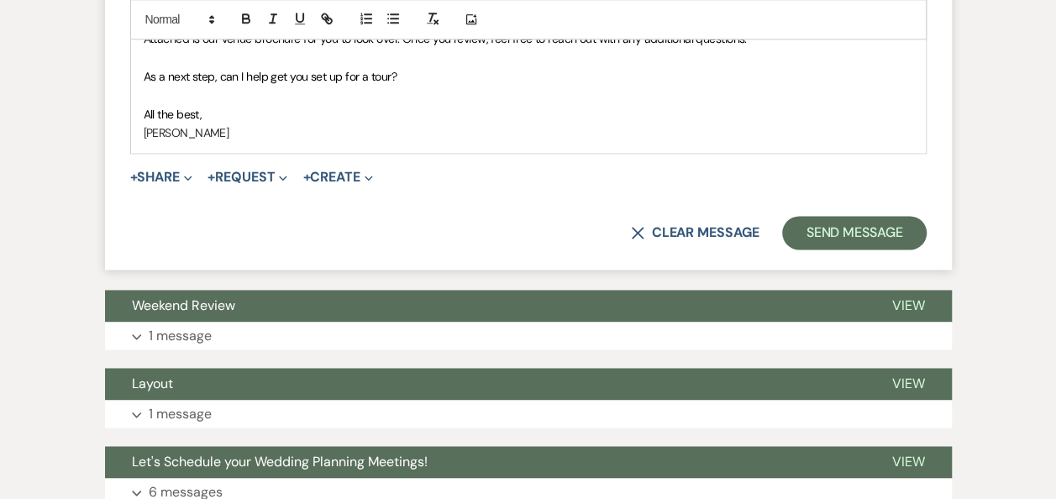
drag, startPoint x: 335, startPoint y: 60, endPoint x: 355, endPoint y: 76, distance: 25.1
click at [335, 65] on p at bounding box center [529, 58] width 770 height 18
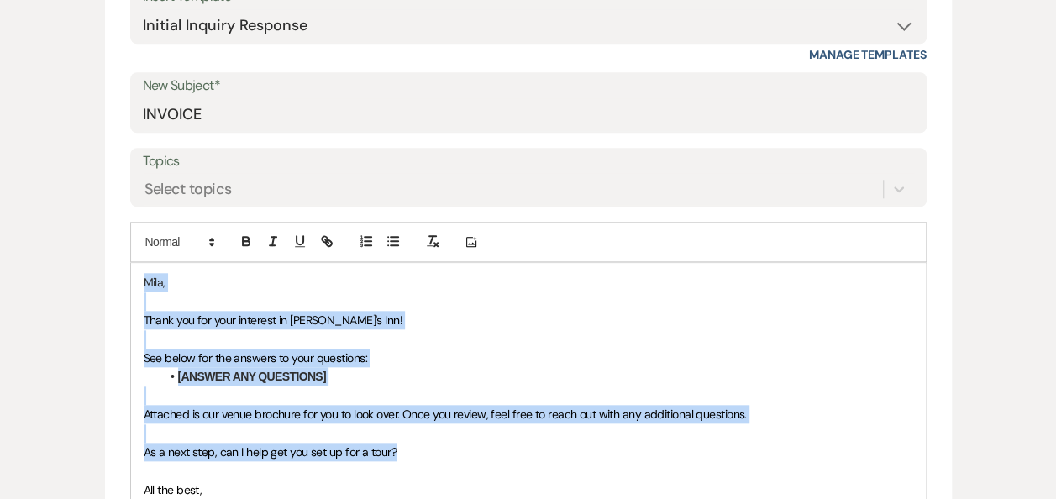
scroll to position [151, 0]
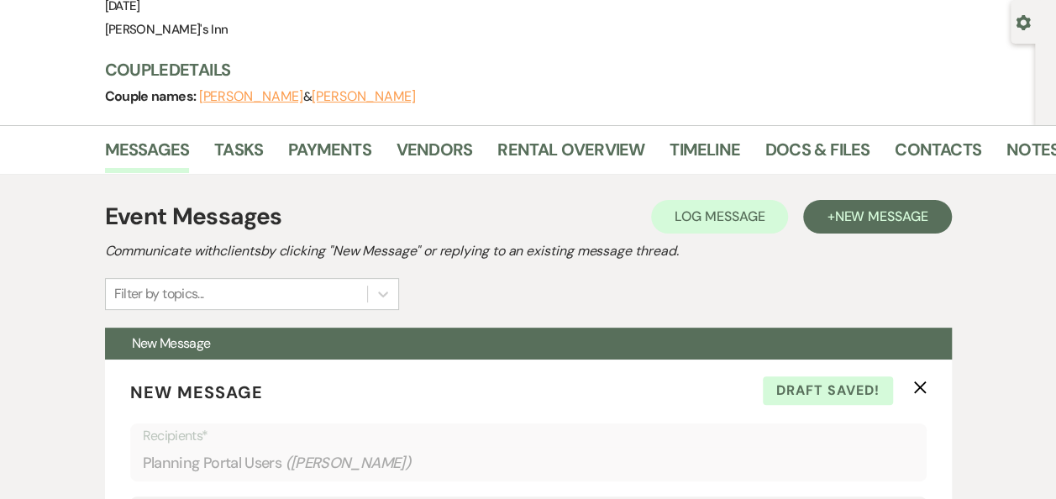
drag, startPoint x: 415, startPoint y: 76, endPoint x: 143, endPoint y: -62, distance: 305.5
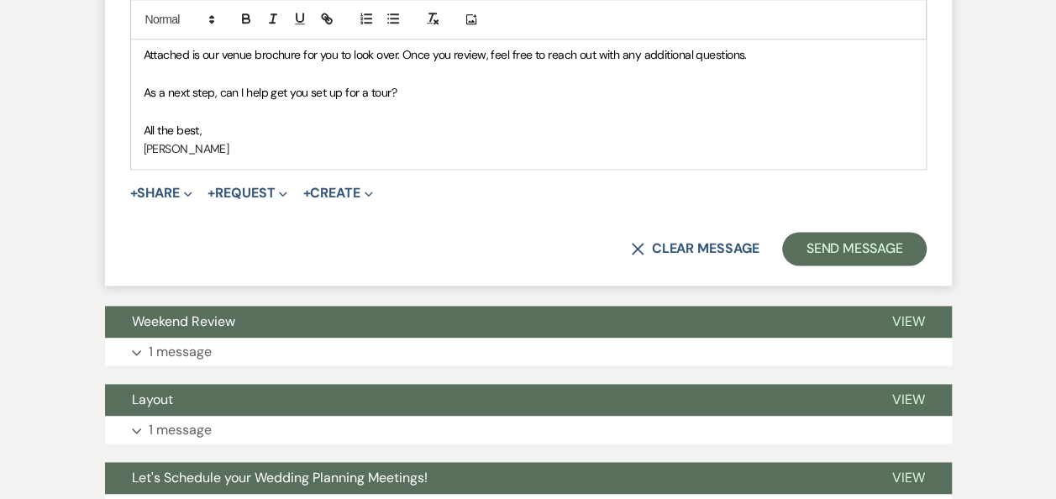
scroll to position [854, 0]
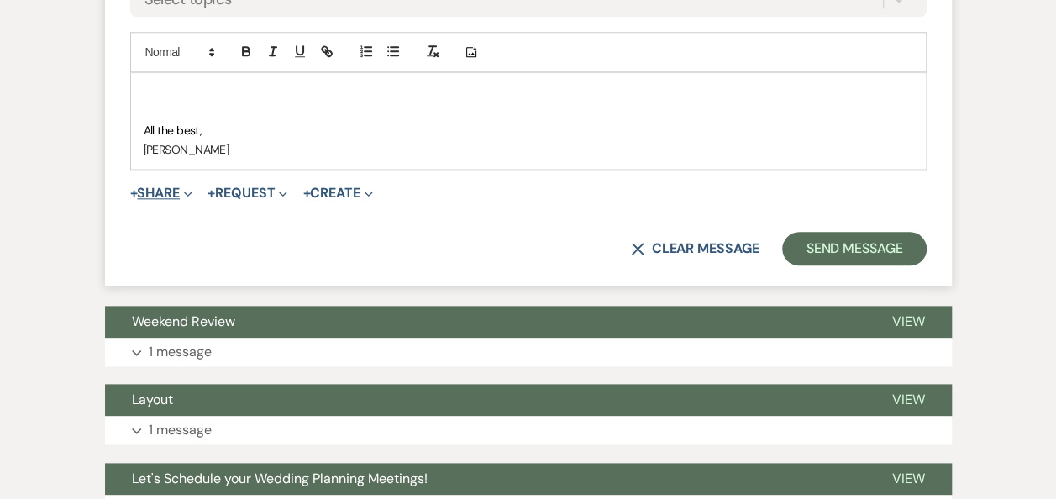
click at [178, 198] on button "+ Share Expand" at bounding box center [161, 193] width 63 height 13
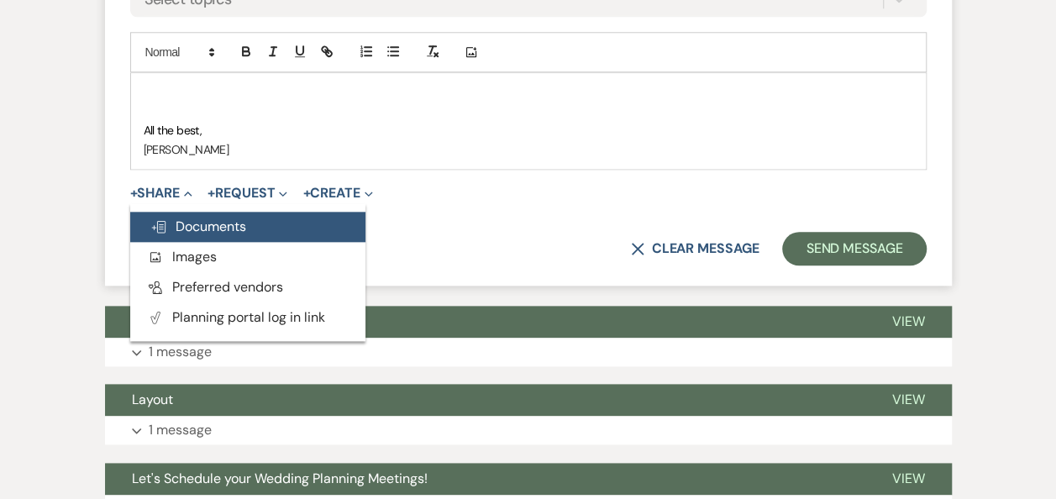
click at [234, 229] on span "Doc Upload Documents" at bounding box center [198, 227] width 96 height 18
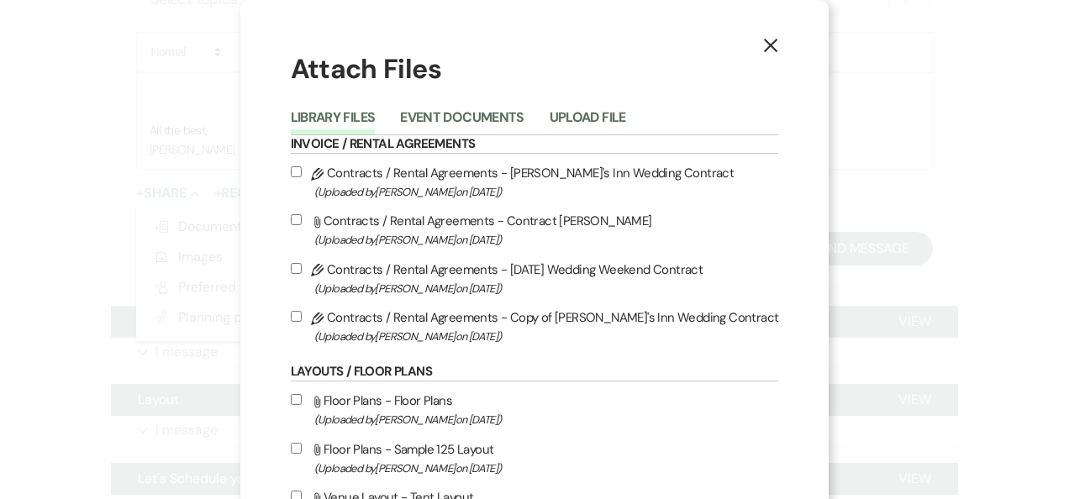
click at [575, 116] on button "Upload File" at bounding box center [587, 123] width 76 height 24
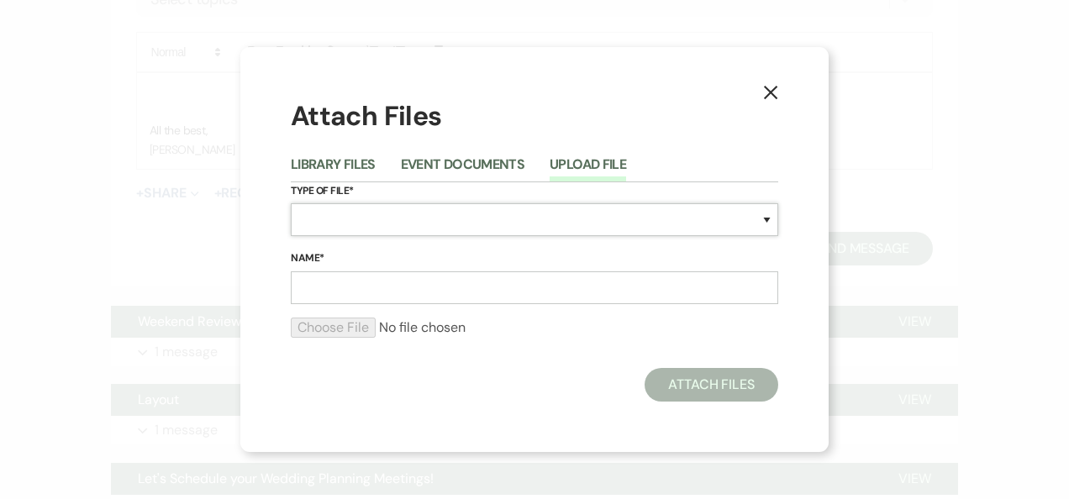
click at [467, 212] on select "Special Event Insurance Vendor Certificate of Insurance Contracts / Rental Agre…" at bounding box center [534, 219] width 487 height 33
select select "22"
click at [291, 203] on select "Special Event Insurance Vendor Certificate of Insurance Contracts / Rental Agre…" at bounding box center [534, 219] width 487 height 33
click at [346, 272] on input "Name*" at bounding box center [534, 287] width 487 height 33
type input "A"
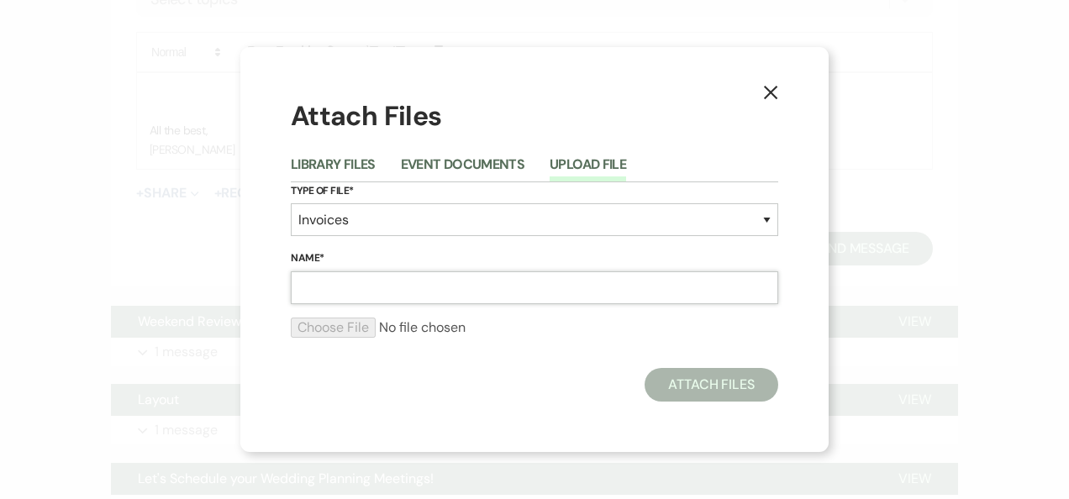
type input "m"
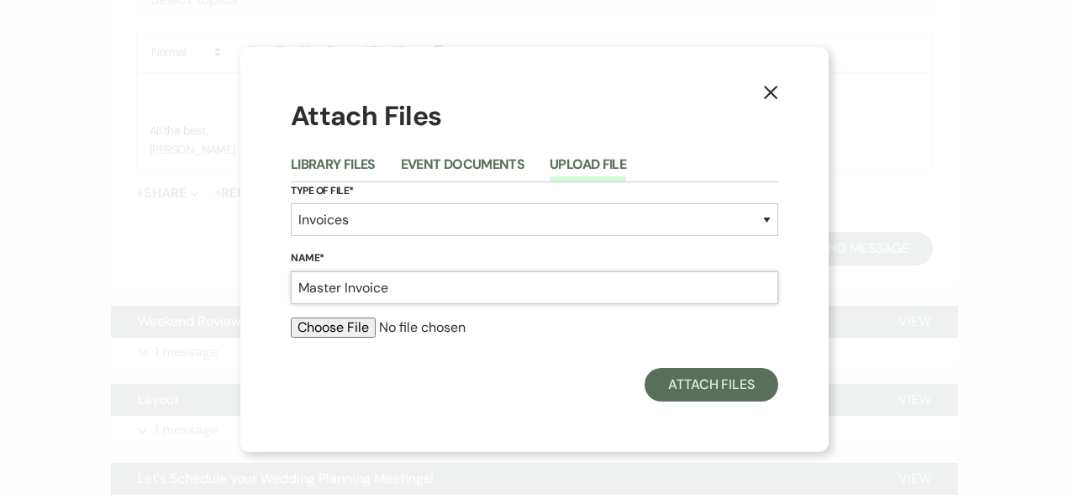
type input "Master Invoice"
click at [283, 427] on div "X Attach Files Library Files Event Documents Upload File Type of File* Special …" at bounding box center [534, 249] width 588 height 405
click at [343, 318] on input "file" at bounding box center [534, 328] width 487 height 20
type input "C:\fakepath\modlish master invoice.xls"
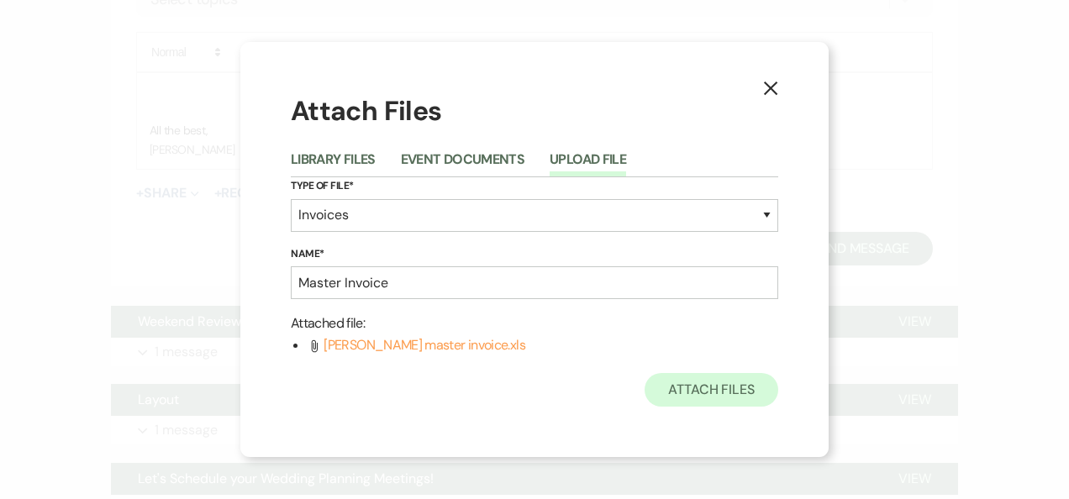
drag, startPoint x: 657, startPoint y: 353, endPoint x: 660, endPoint y: 372, distance: 19.6
click at [657, 355] on li "Attach File modlish master invoice.xls" at bounding box center [543, 345] width 471 height 22
click at [662, 374] on div "Attach Files Library Files Event Documents Upload File Type of File* Special Ev…" at bounding box center [534, 248] width 487 height 313
click at [662, 374] on button "Attach Files" at bounding box center [711, 390] width 134 height 34
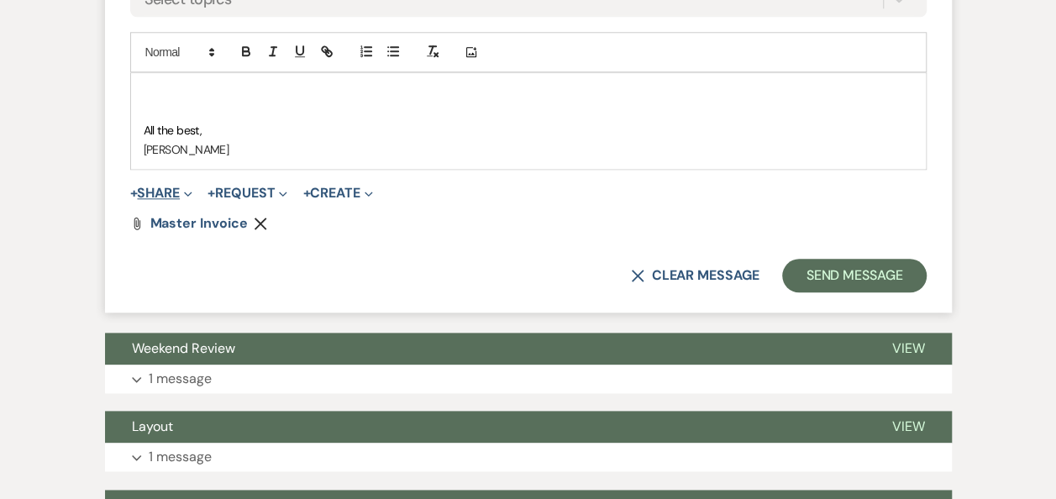
click at [177, 193] on button "+ Share Expand" at bounding box center [161, 193] width 63 height 13
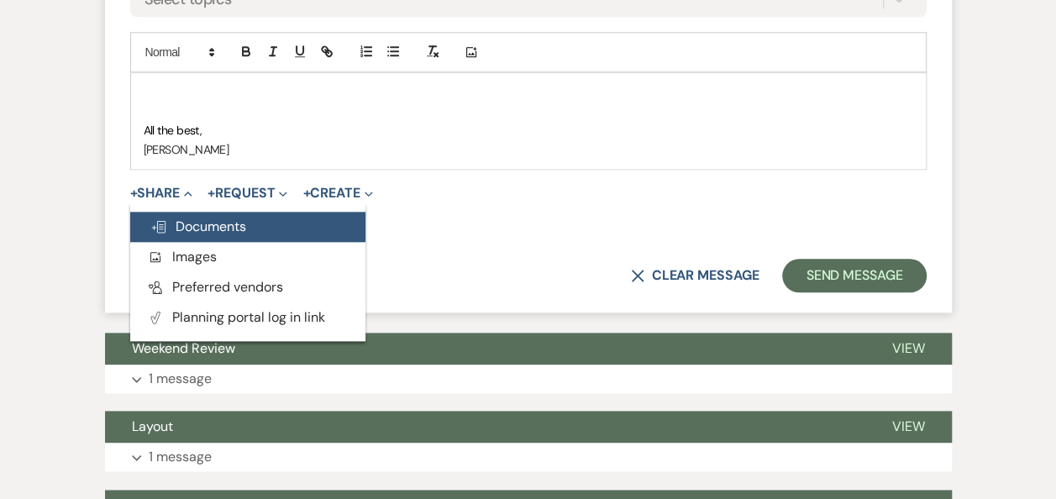
click at [237, 221] on span "Doc Upload Documents" at bounding box center [198, 227] width 96 height 18
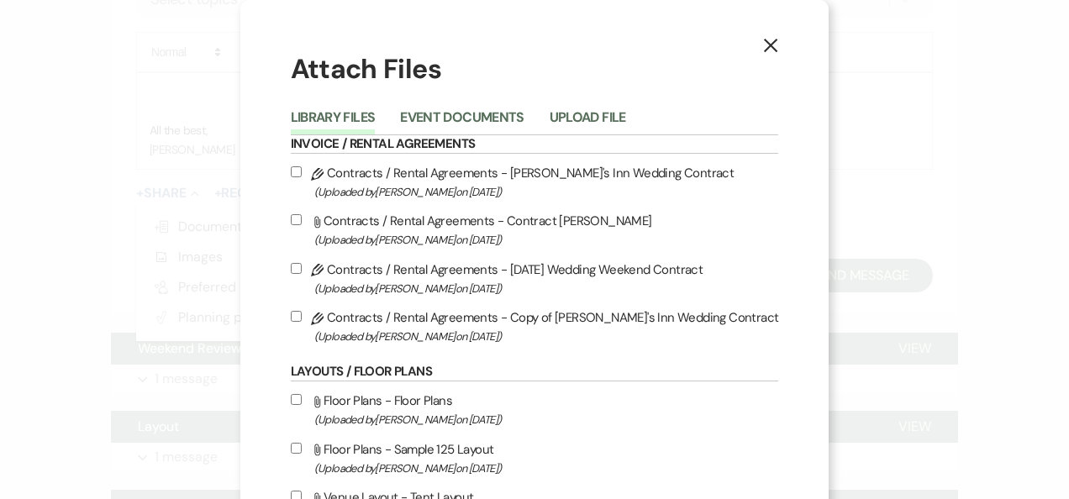
click at [601, 114] on button "Upload File" at bounding box center [587, 123] width 76 height 24
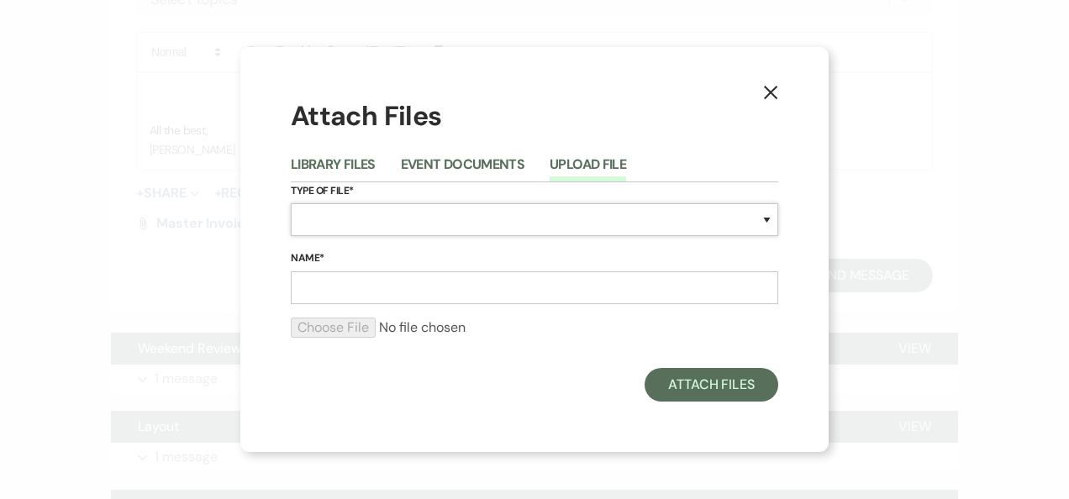
click at [336, 215] on select "Special Event Insurance Vendor Certificate of Insurance Contracts / Rental Agre…" at bounding box center [534, 219] width 487 height 33
select select "22"
click at [291, 203] on select "Special Event Insurance Vendor Certificate of Insurance Contracts / Rental Agre…" at bounding box center [534, 219] width 487 height 33
click at [353, 272] on input "Name*" at bounding box center [534, 287] width 487 height 33
type input "M"
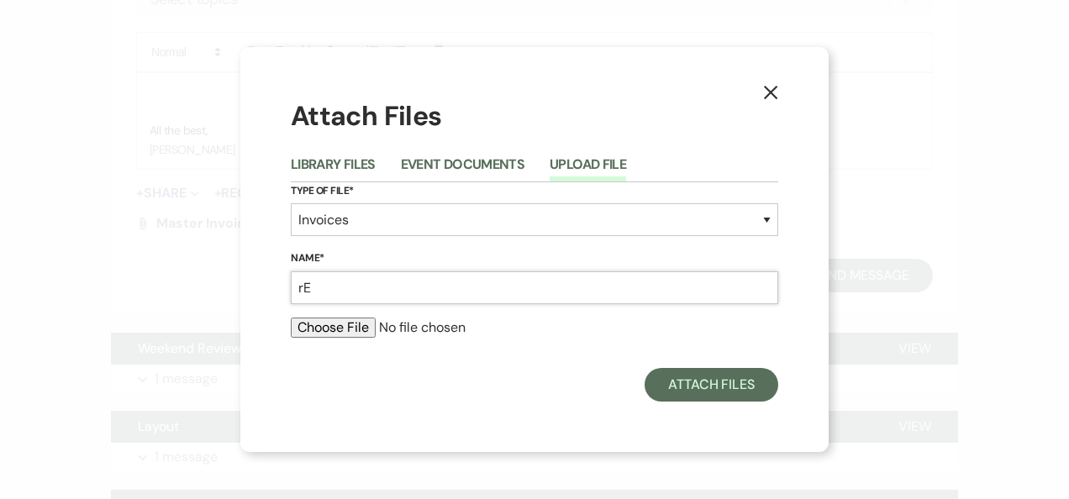
type input "r"
type input "Rental List"
click at [302, 326] on input "file" at bounding box center [534, 328] width 487 height 20
click at [770, 87] on icon "X" at bounding box center [770, 92] width 15 height 15
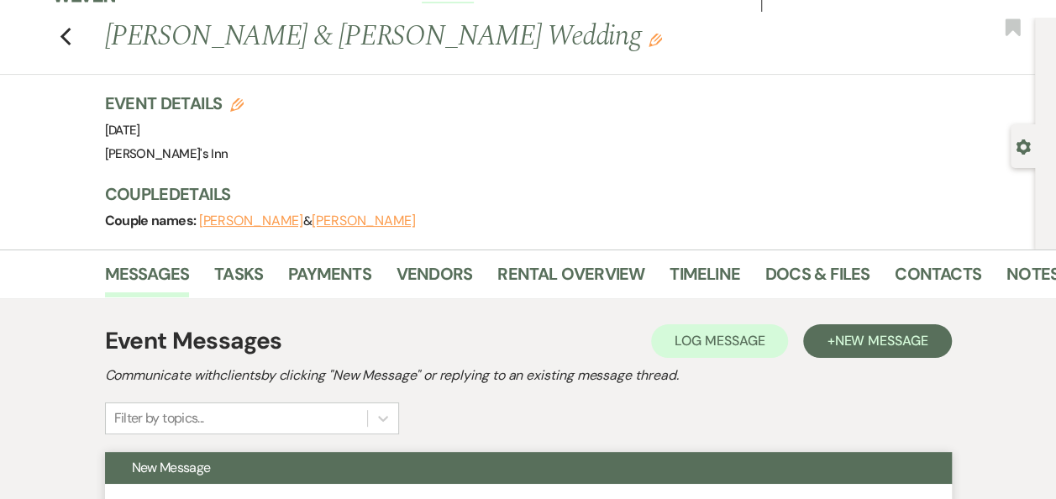
scroll to position [0, 0]
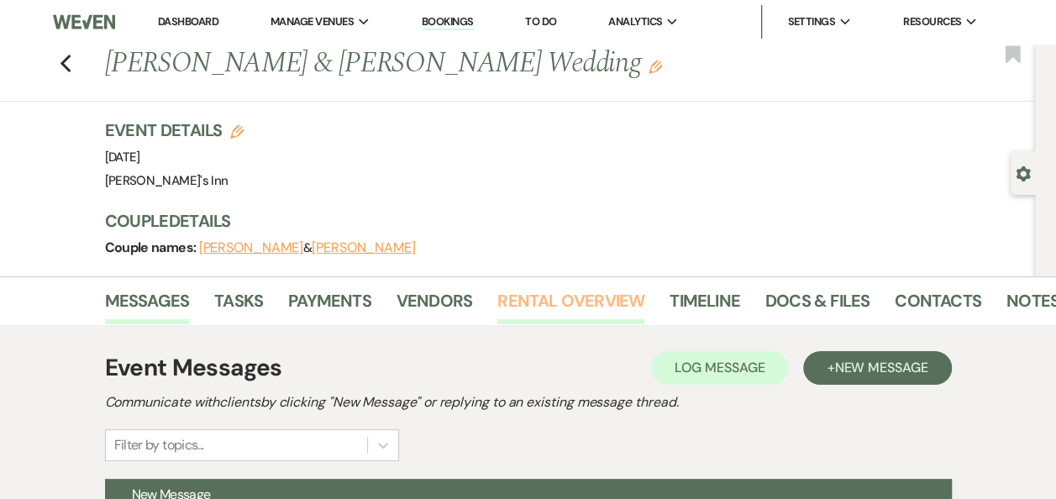
click at [552, 287] on link "Rental Overview" at bounding box center [570, 305] width 147 height 37
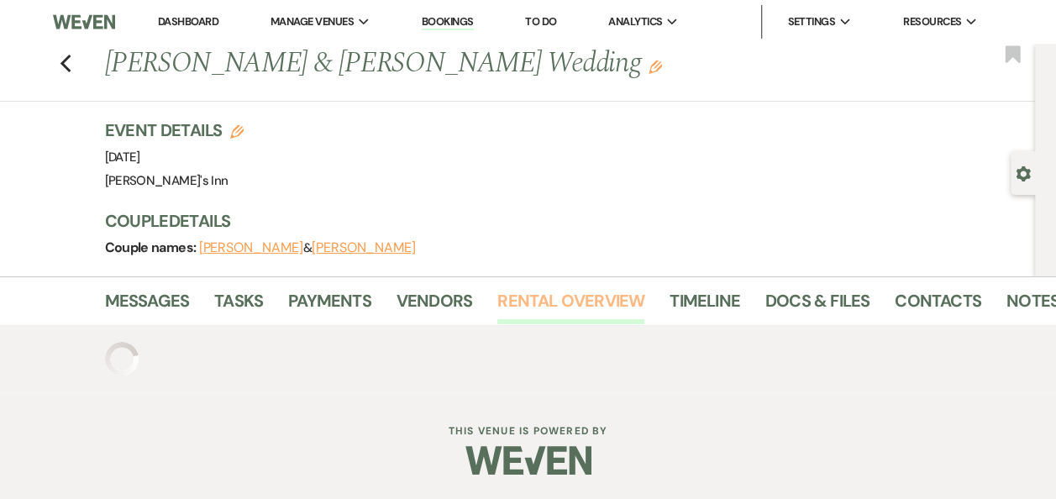
click at [552, 287] on link "Rental Overview" at bounding box center [570, 305] width 147 height 37
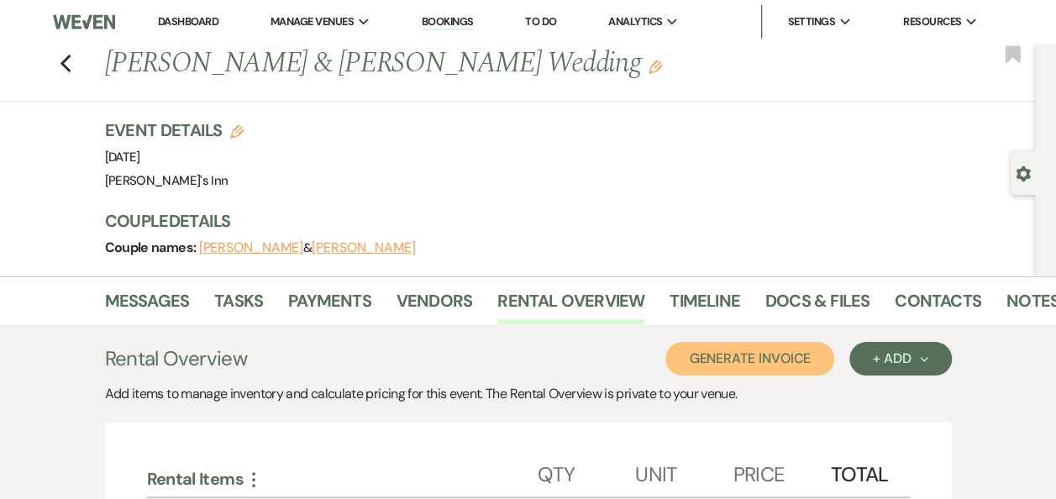
click at [740, 344] on button "Generate Invoice" at bounding box center [749, 359] width 169 height 34
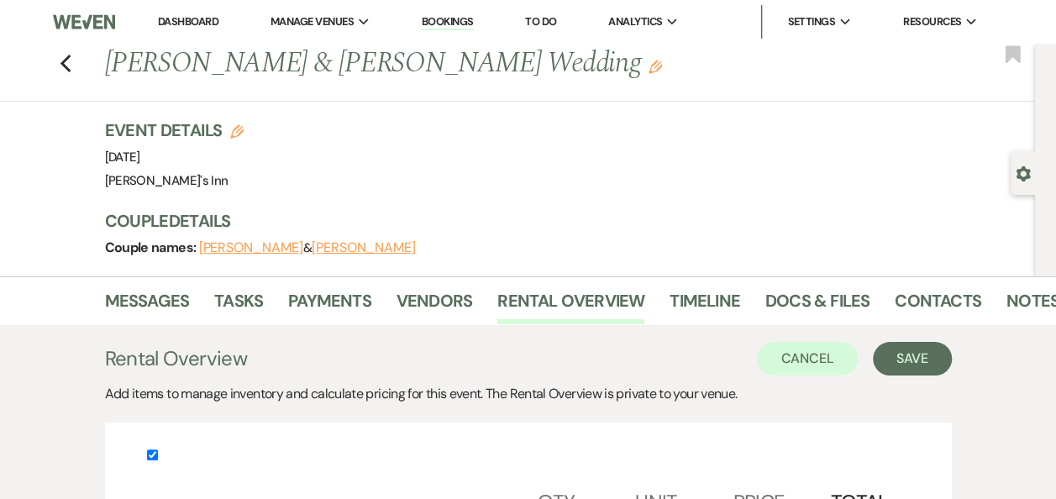
click at [914, 363] on button "Save" at bounding box center [912, 359] width 79 height 34
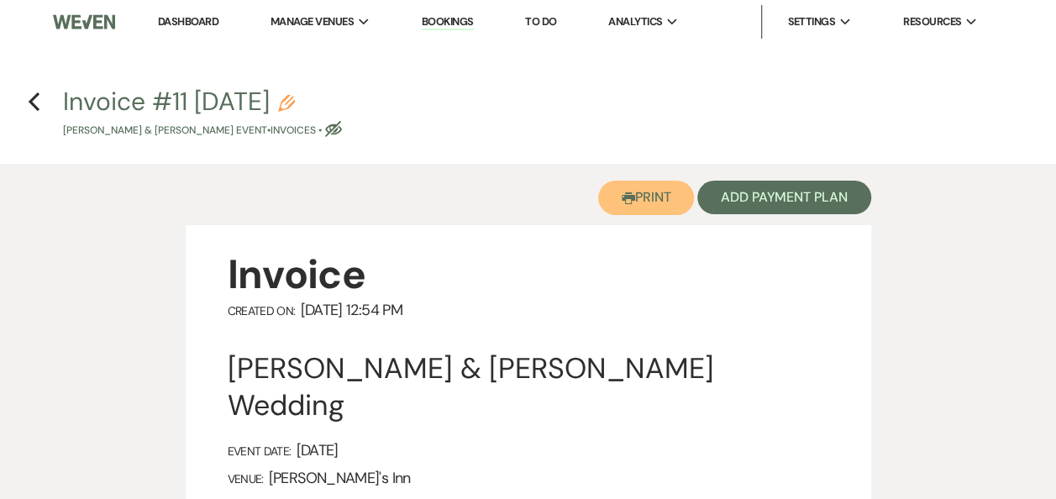
click at [657, 197] on button "Printer Print" at bounding box center [646, 198] width 97 height 34
click at [32, 97] on icon "Previous" at bounding box center [34, 102] width 13 height 20
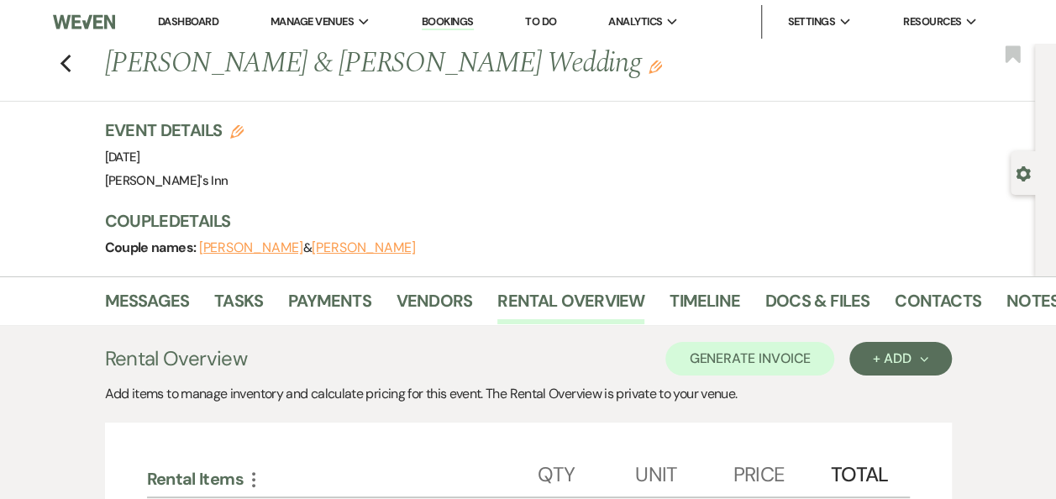
click at [155, 281] on div "Messages Tasks Payments Vendors Rental Overview Timeline Docs & Files Contacts …" at bounding box center [528, 300] width 1056 height 49
click at [153, 296] on link "Messages" at bounding box center [147, 305] width 85 height 37
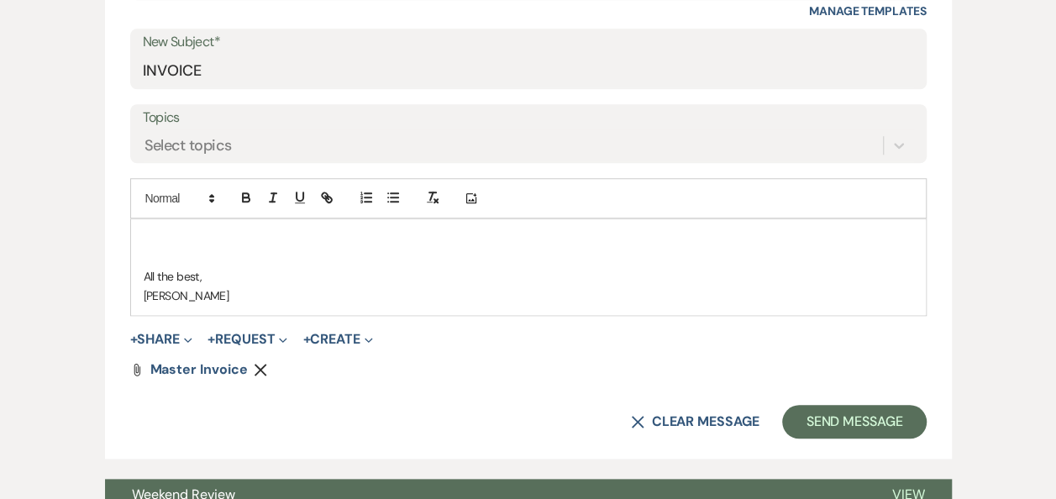
scroll to position [873, 0]
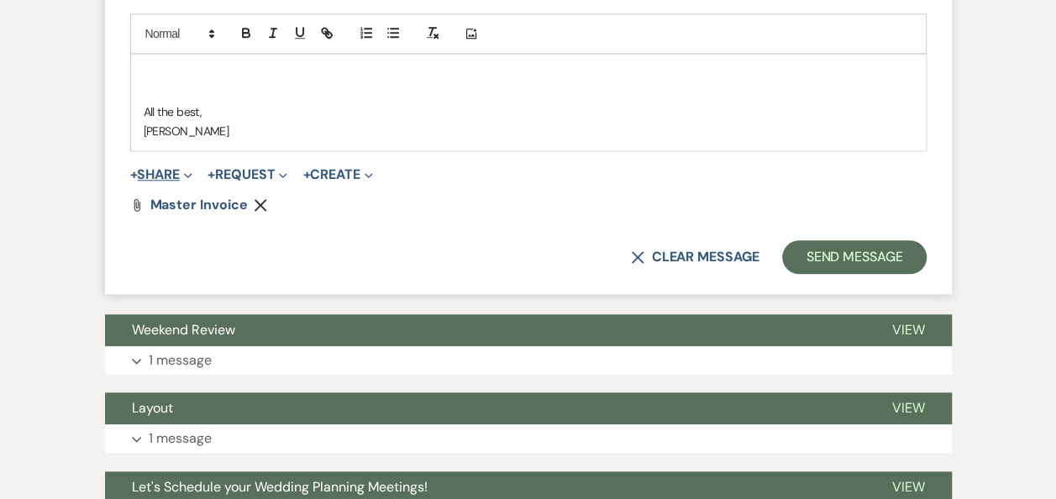
drag, startPoint x: 173, startPoint y: 170, endPoint x: 183, endPoint y: 178, distance: 13.1
click at [173, 171] on button "+ Share Expand" at bounding box center [161, 174] width 63 height 13
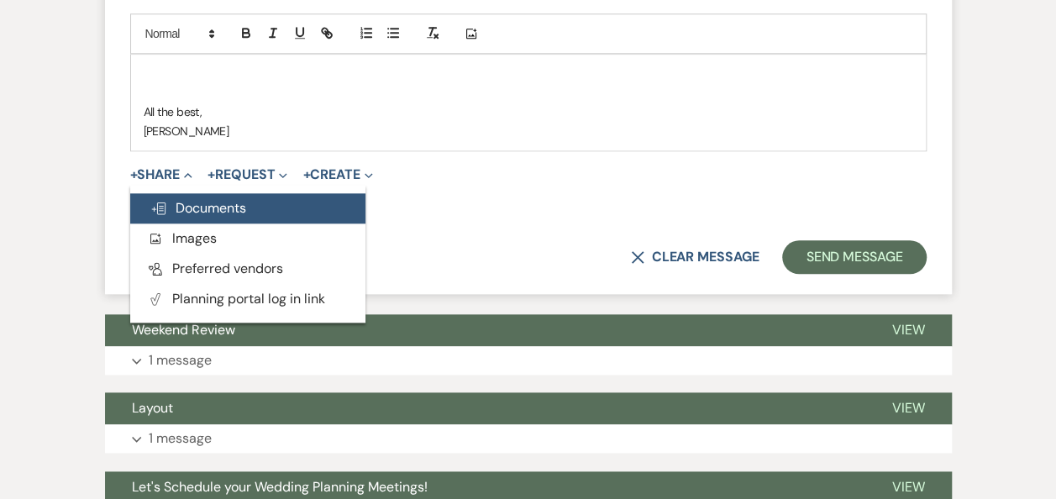
click at [230, 216] on div "Doc Upload Documents Add Photo Images Pref Vendors Preferred vendors Plan Porta…" at bounding box center [247, 253] width 235 height 121
click at [230, 215] on button "Doc Upload Documents" at bounding box center [247, 208] width 235 height 30
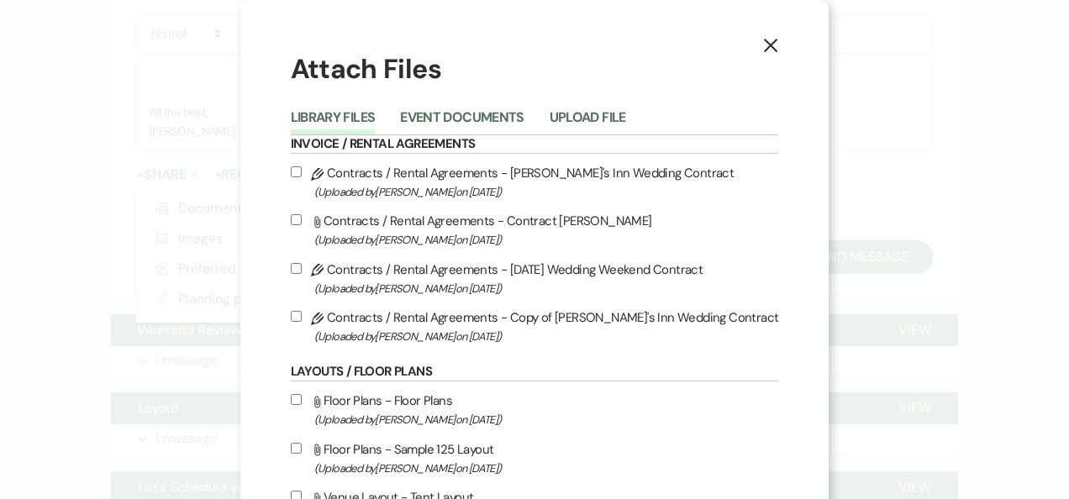
click at [591, 111] on button "Upload File" at bounding box center [587, 123] width 76 height 24
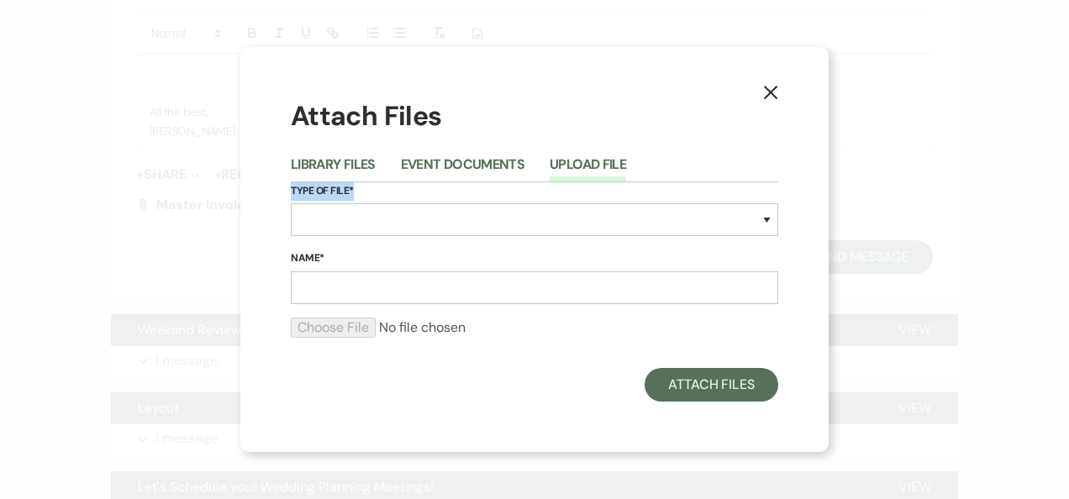
click at [397, 238] on div "Type of File* Special Event Insurance Vendor Certificate of Insurance Contracts…" at bounding box center [534, 216] width 487 height 68
click at [398, 229] on select "Special Event Insurance Vendor Certificate of Insurance Contracts / Rental Agre…" at bounding box center [534, 219] width 487 height 33
select select "22"
click at [291, 203] on select "Special Event Insurance Vendor Certificate of Insurance Contracts / Rental Agre…" at bounding box center [534, 219] width 487 height 33
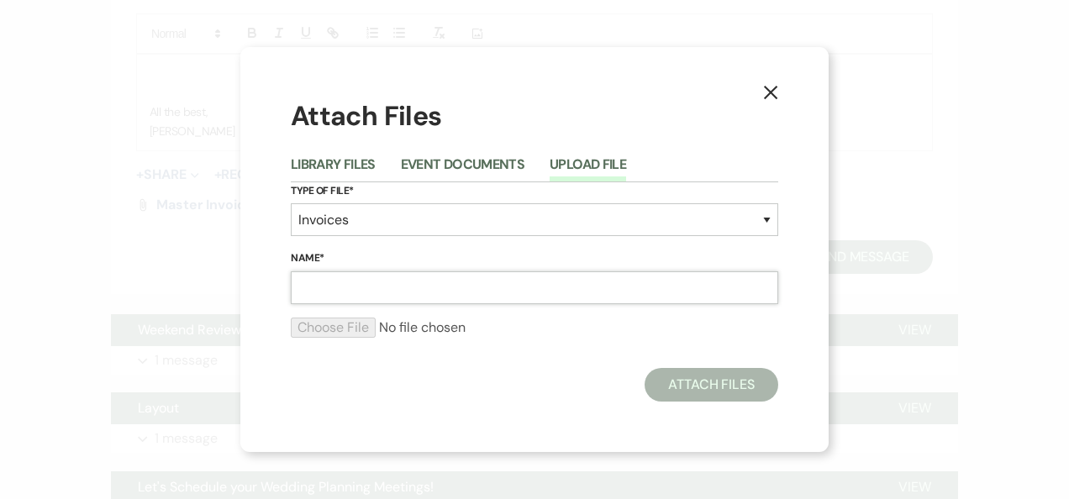
click at [381, 292] on input "Name*" at bounding box center [534, 287] width 487 height 33
click at [318, 295] on input "Name*" at bounding box center [534, 287] width 487 height 33
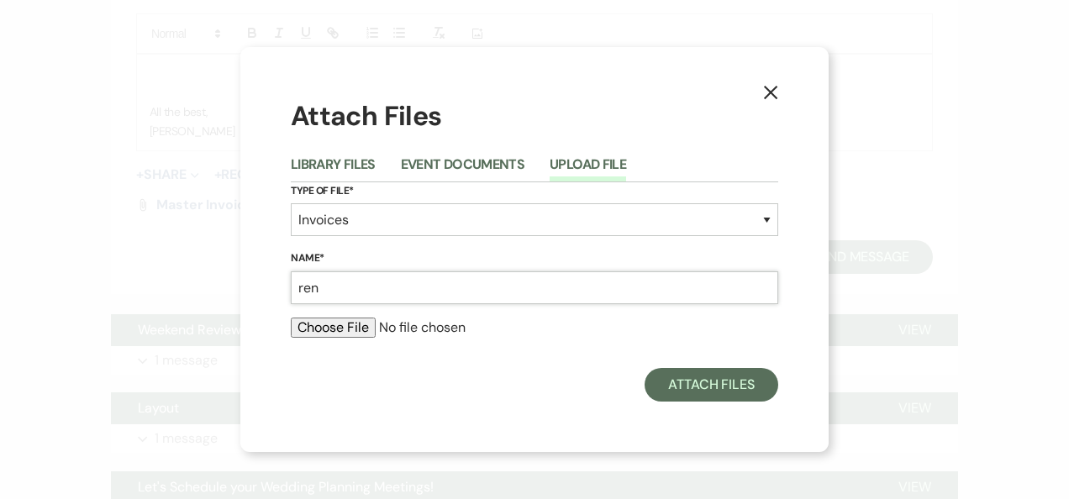
type input "Rental List"
click at [699, 365] on div "Attach Files Library Files Event Documents Upload File Type of File* Special Ev…" at bounding box center [534, 249] width 487 height 304
click at [343, 316] on form "Type of File* Special Event Insurance Vendor Certificate of Insurance Contracts…" at bounding box center [534, 267] width 487 height 170
click at [362, 325] on input "file" at bounding box center [534, 328] width 487 height 20
type input "C:\fakepath\Rental Overview _ Booked Event _ Weven modlish final.pdf"
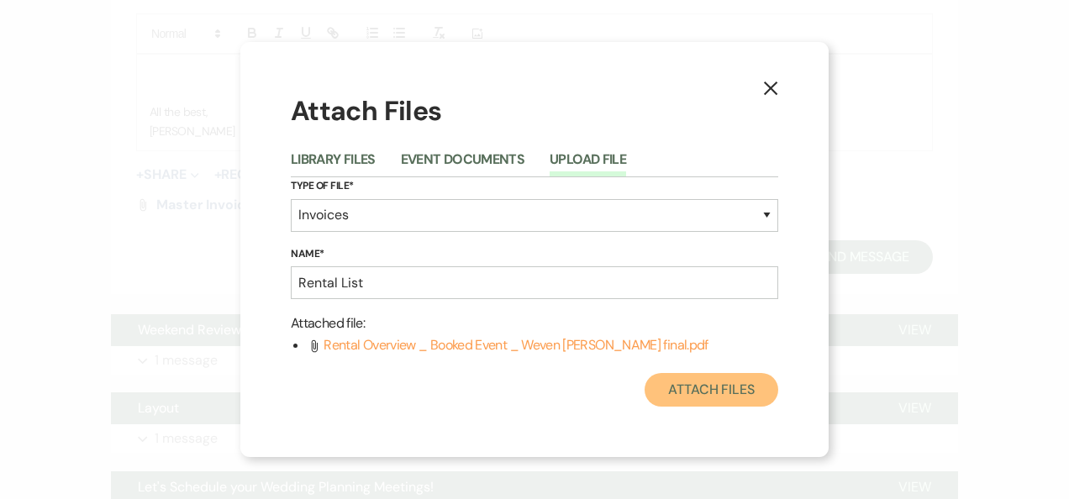
click at [706, 392] on button "Attach Files" at bounding box center [711, 390] width 134 height 34
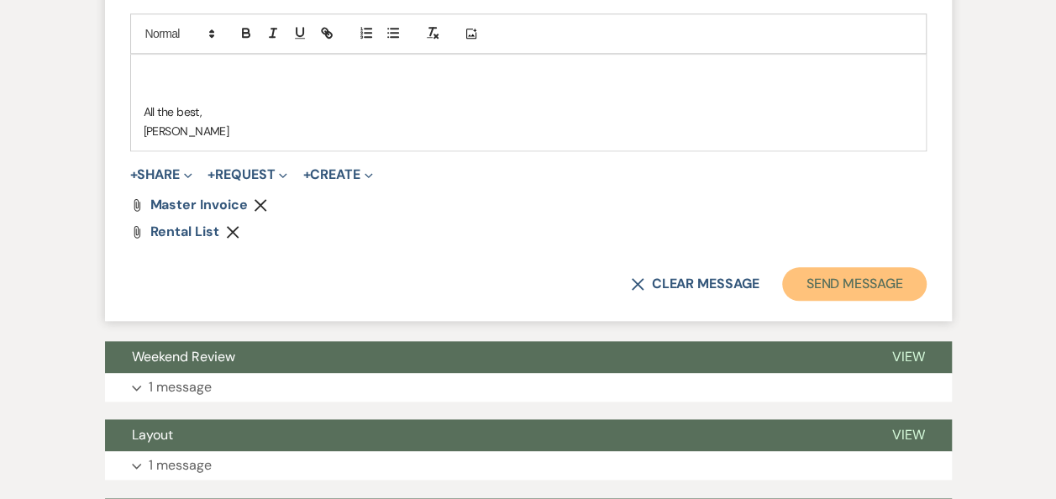
click at [812, 272] on button "Send Message" at bounding box center [854, 284] width 144 height 34
